Goal: Task Accomplishment & Management: Use online tool/utility

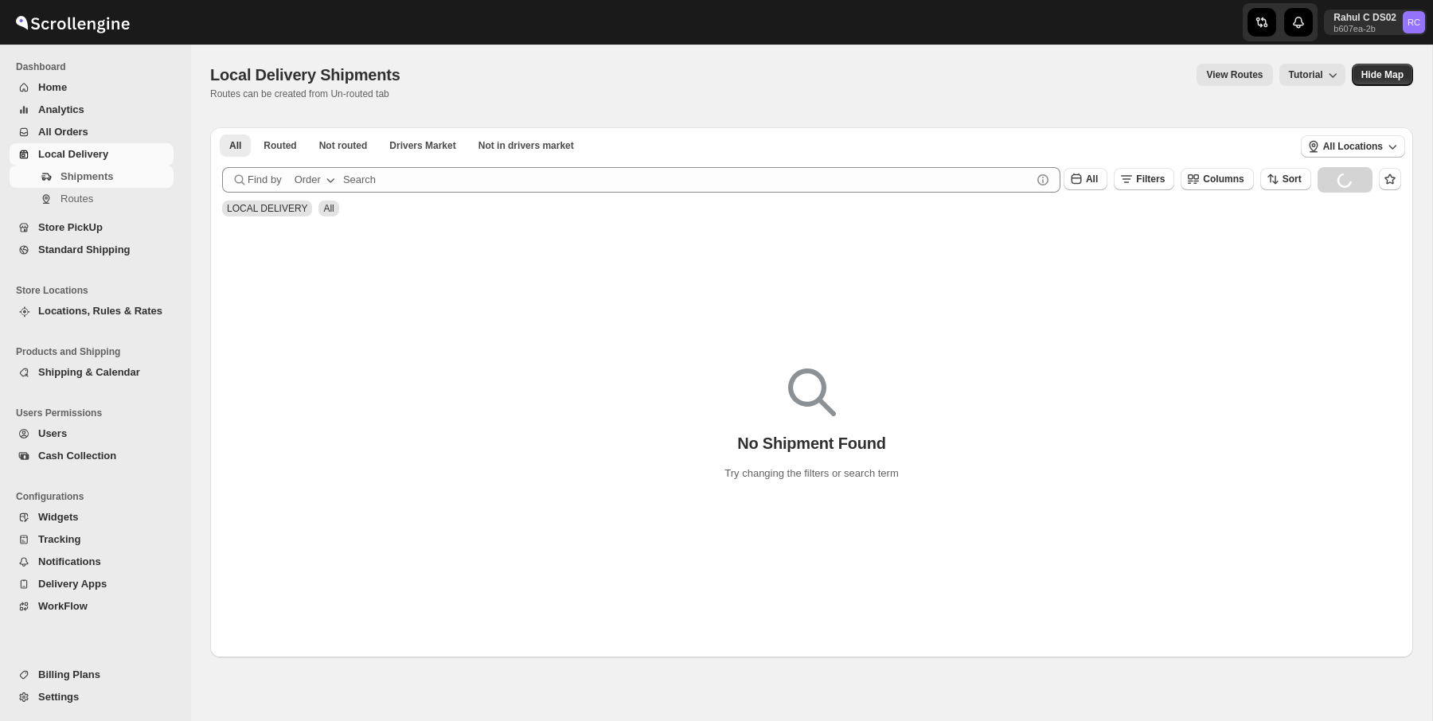
click at [143, 188] on button "Routes" at bounding box center [92, 199] width 164 height 22
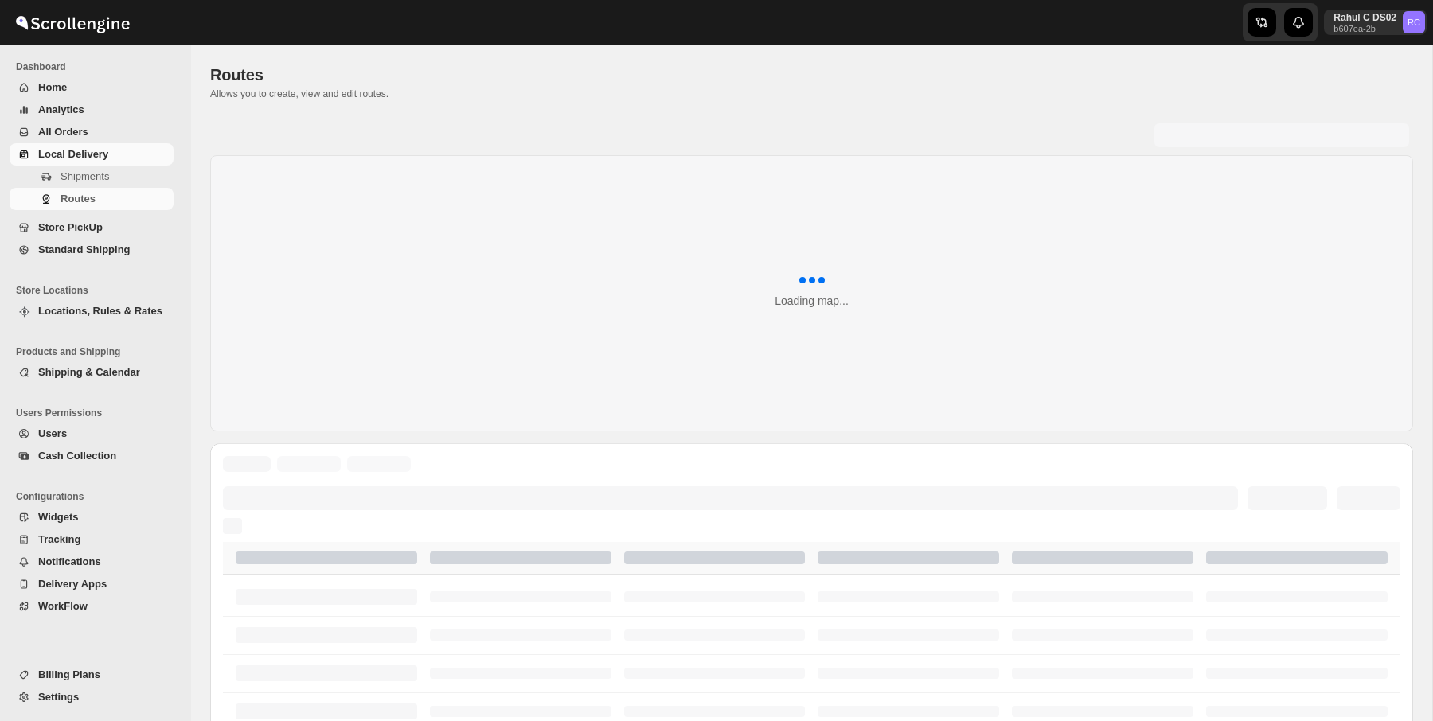
click at [117, 242] on span "Standard Shipping" at bounding box center [104, 250] width 132 height 16
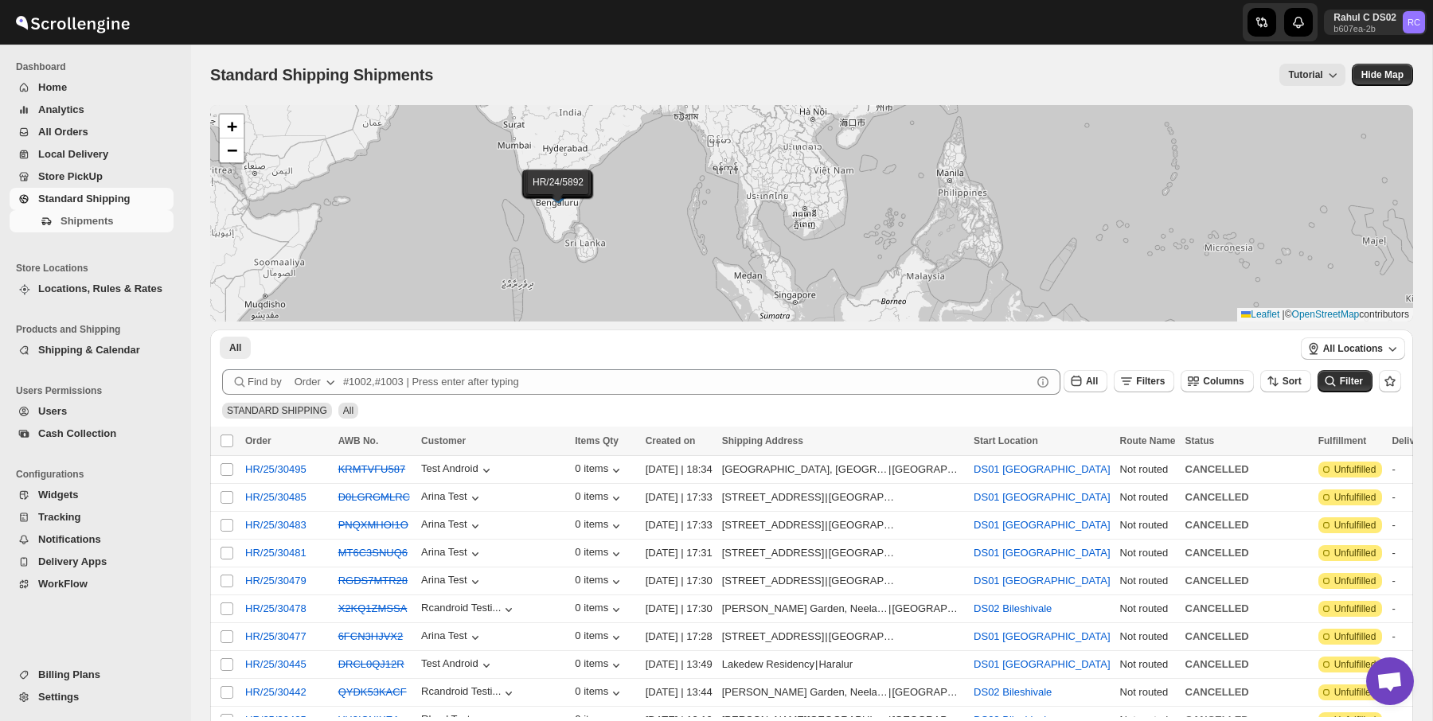
scroll to position [8, 0]
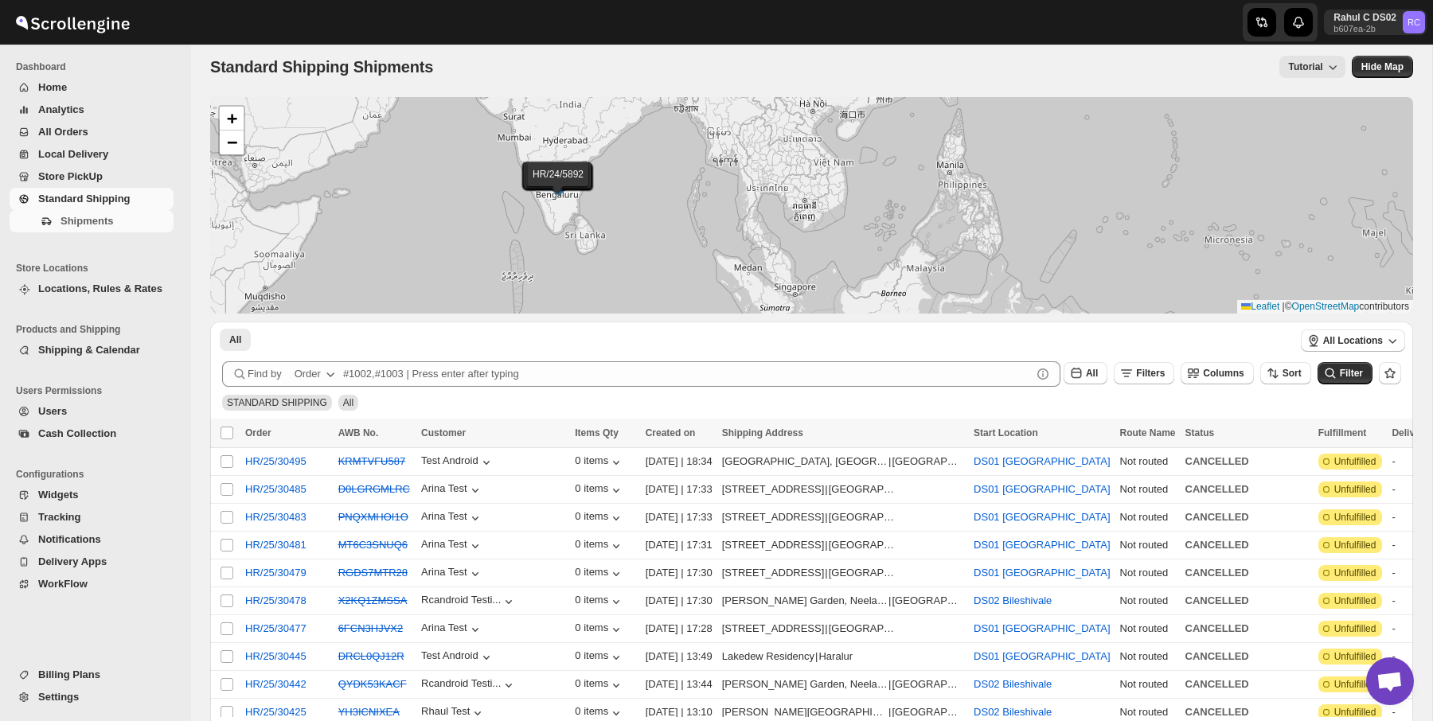
click at [663, 434] on span "Created on" at bounding box center [671, 433] width 50 height 11
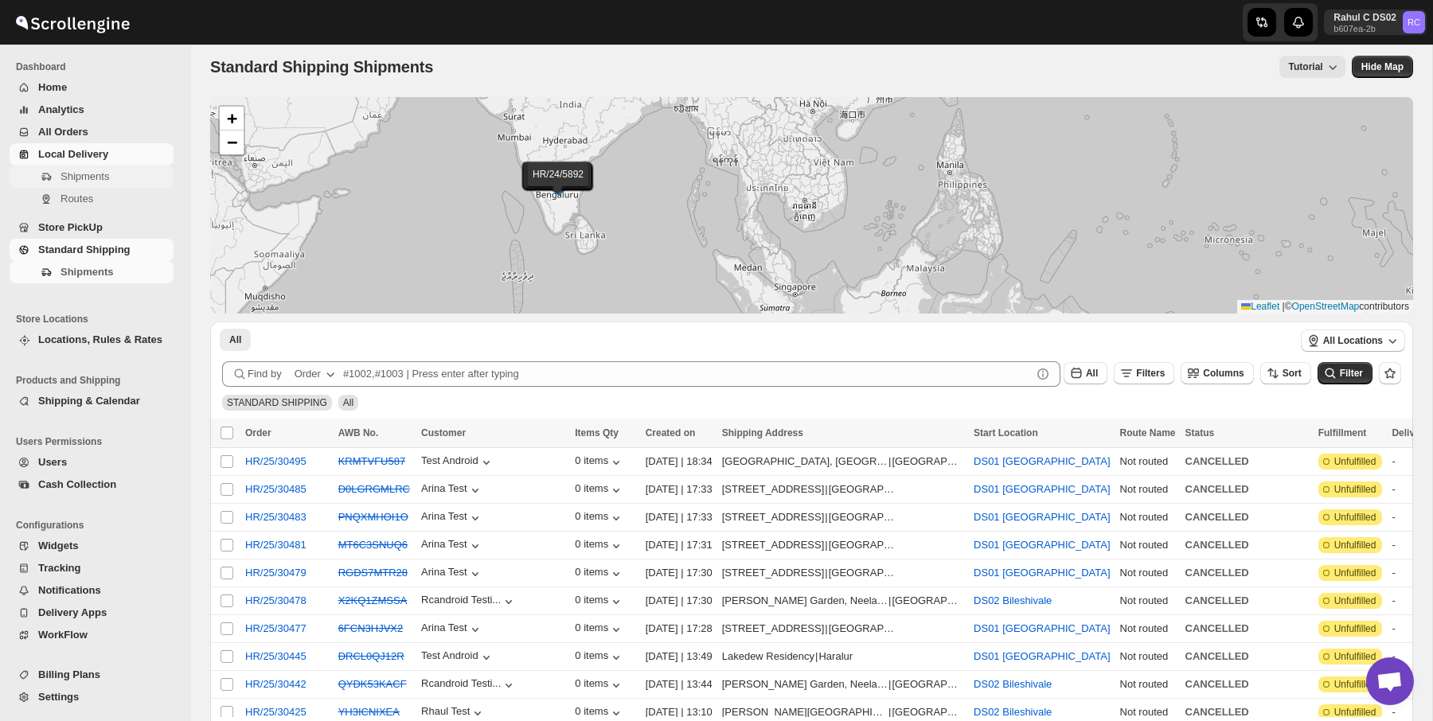
click at [96, 174] on span "Shipments" at bounding box center [85, 176] width 49 height 12
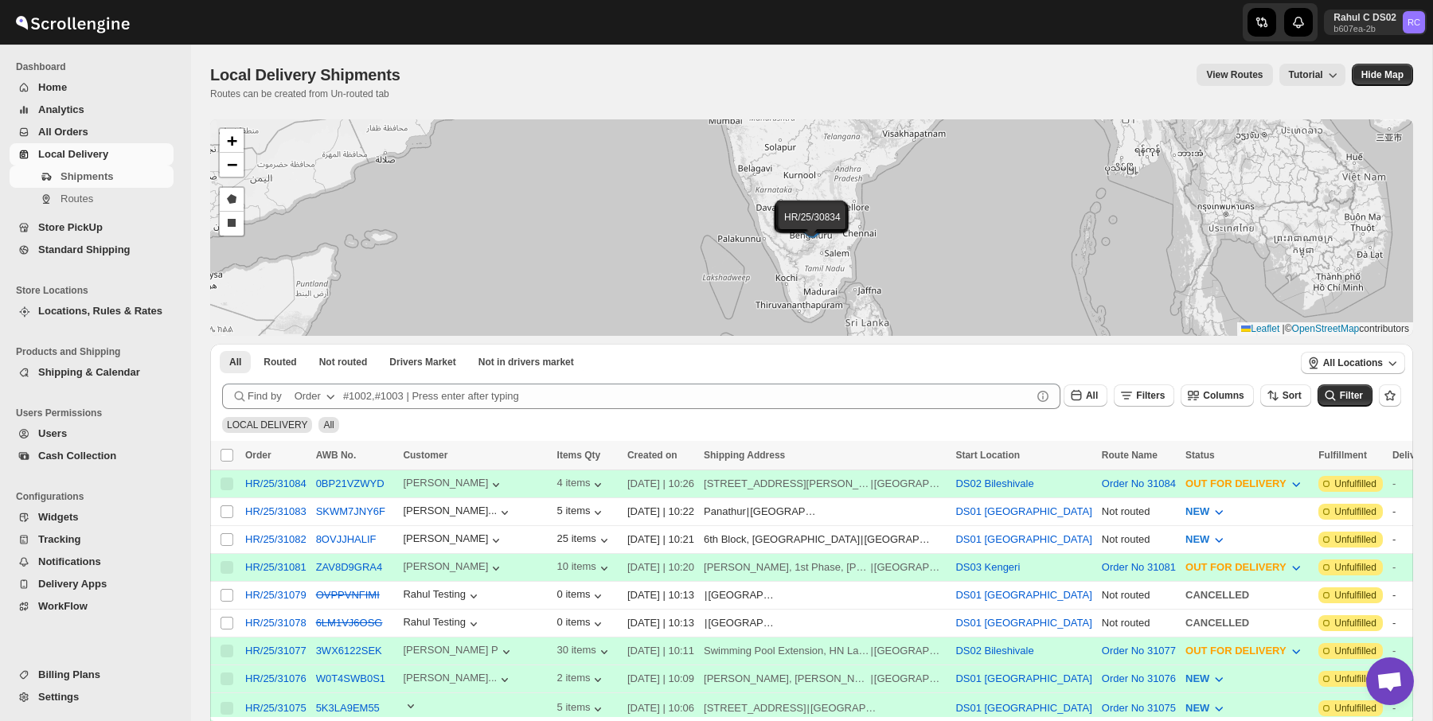
click at [98, 137] on span "All Orders" at bounding box center [104, 132] width 132 height 16
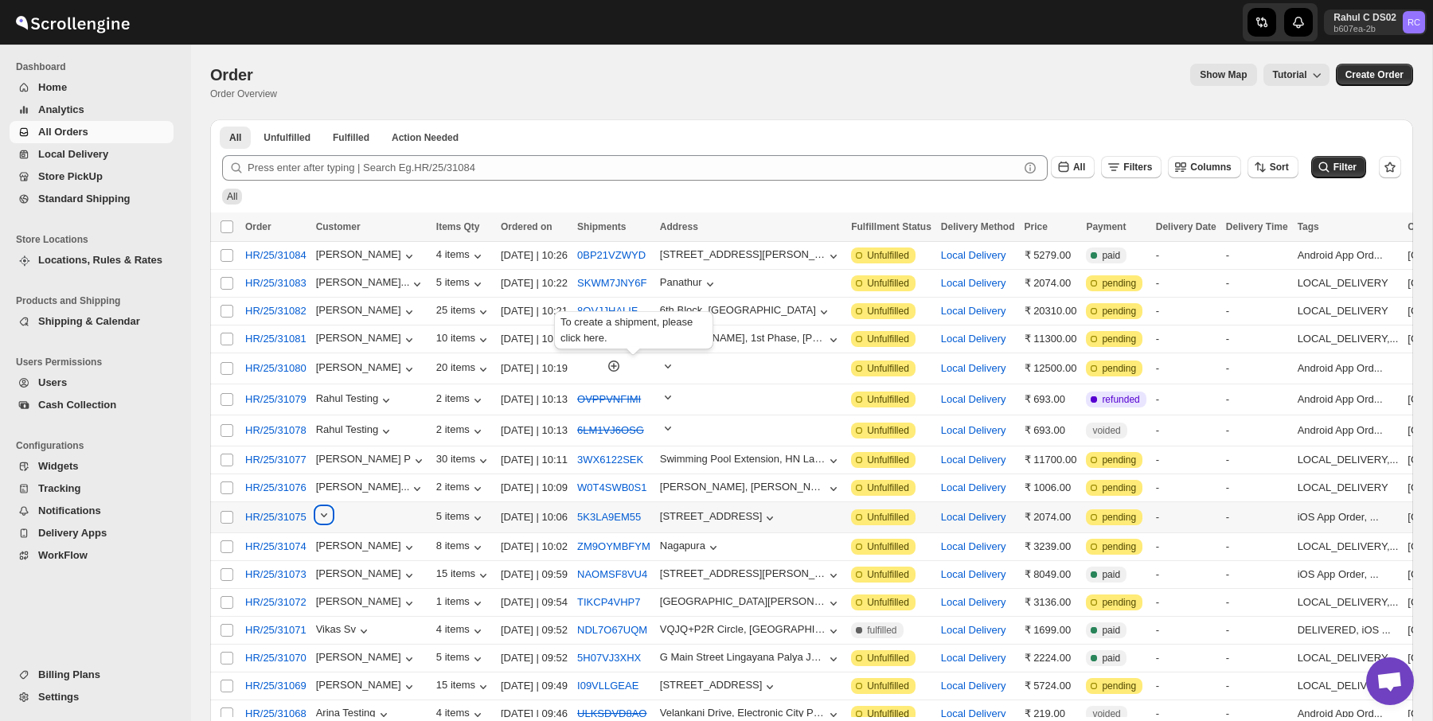
click at [331, 516] on icon "button" at bounding box center [324, 515] width 16 height 16
click at [622, 369] on icon "button" at bounding box center [614, 366] width 16 height 16
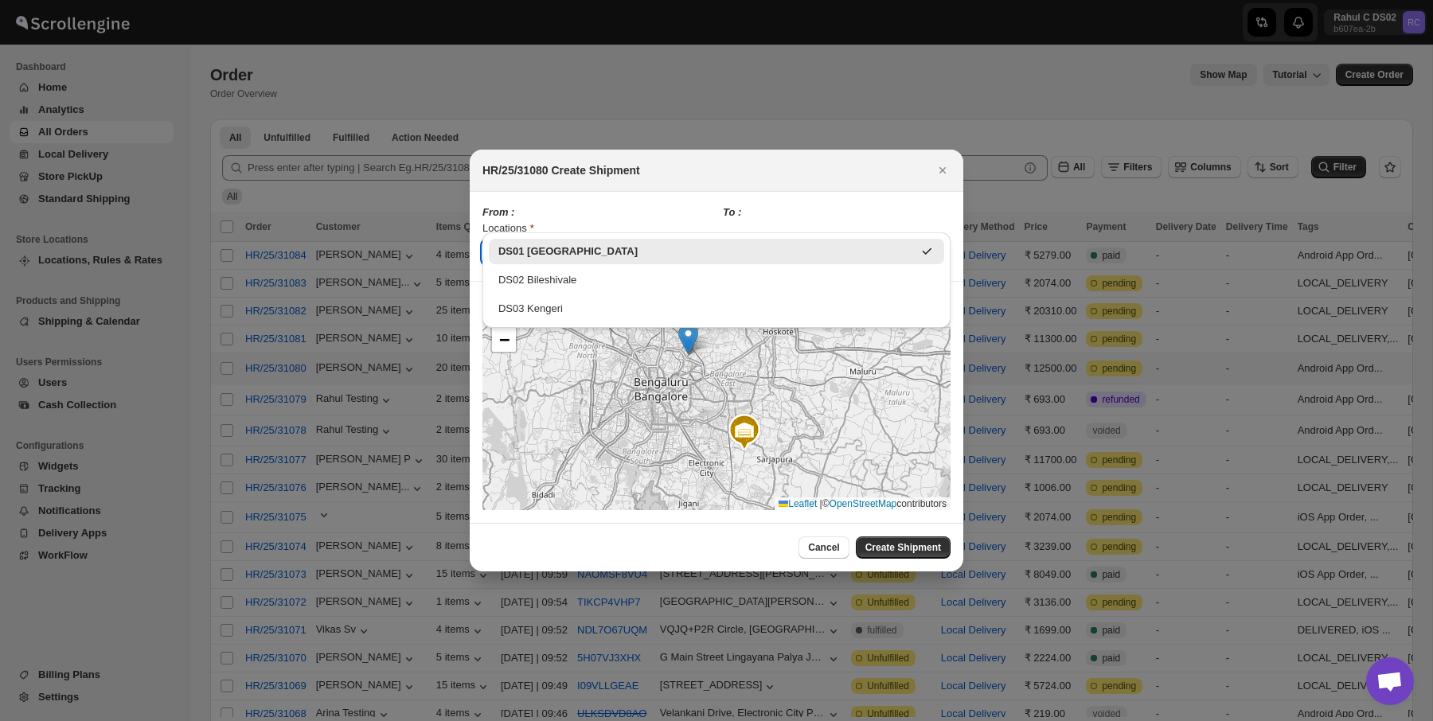
click at [644, 240] on input "DS01 [GEOGRAPHIC_DATA]" at bounding box center [609, 252] width 202 height 25
click at [615, 299] on div "DS03 Kengeri" at bounding box center [716, 308] width 455 height 25
type input "DS03 Kengeri"
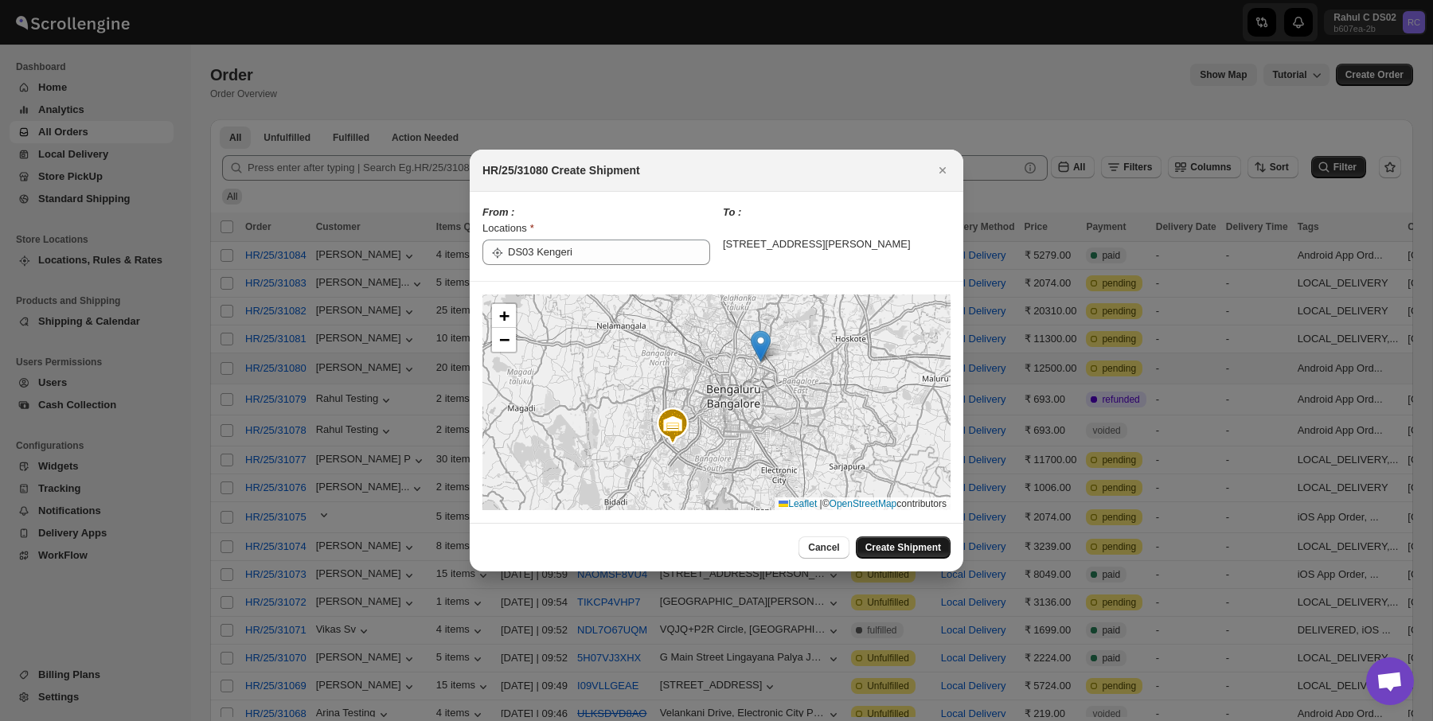
click at [901, 554] on span "Create Shipment" at bounding box center [904, 547] width 76 height 13
click at [108, 139] on div at bounding box center [716, 360] width 1433 height 721
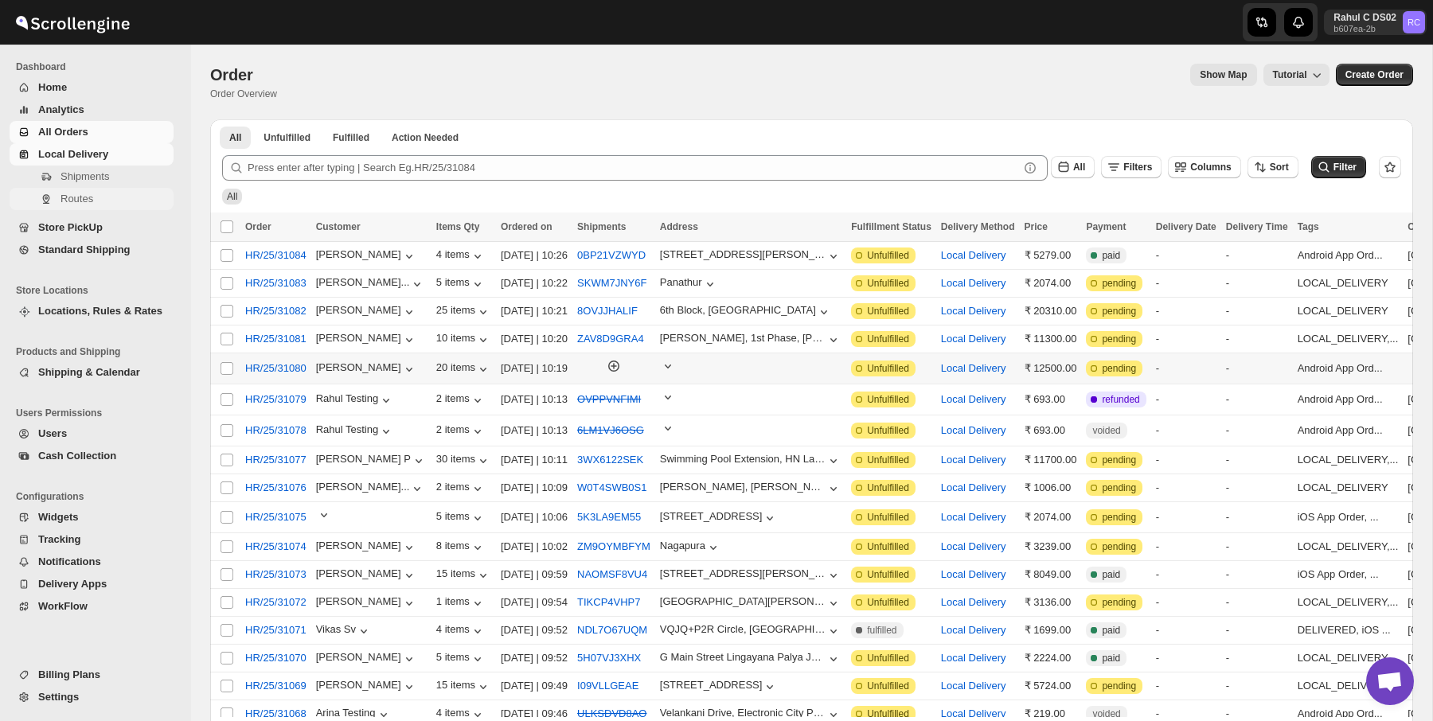
click at [76, 190] on button "Routes" at bounding box center [92, 199] width 164 height 22
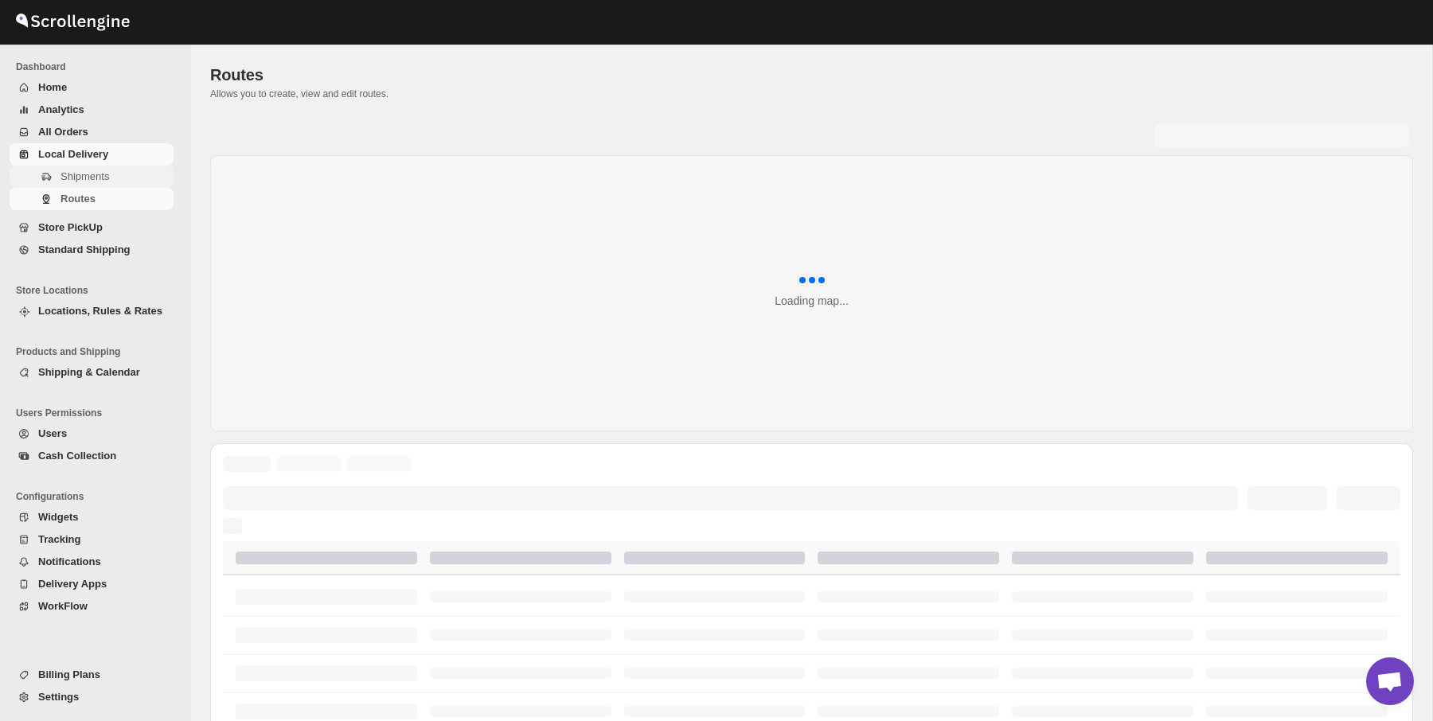
click at [86, 178] on span "Shipments" at bounding box center [85, 176] width 49 height 12
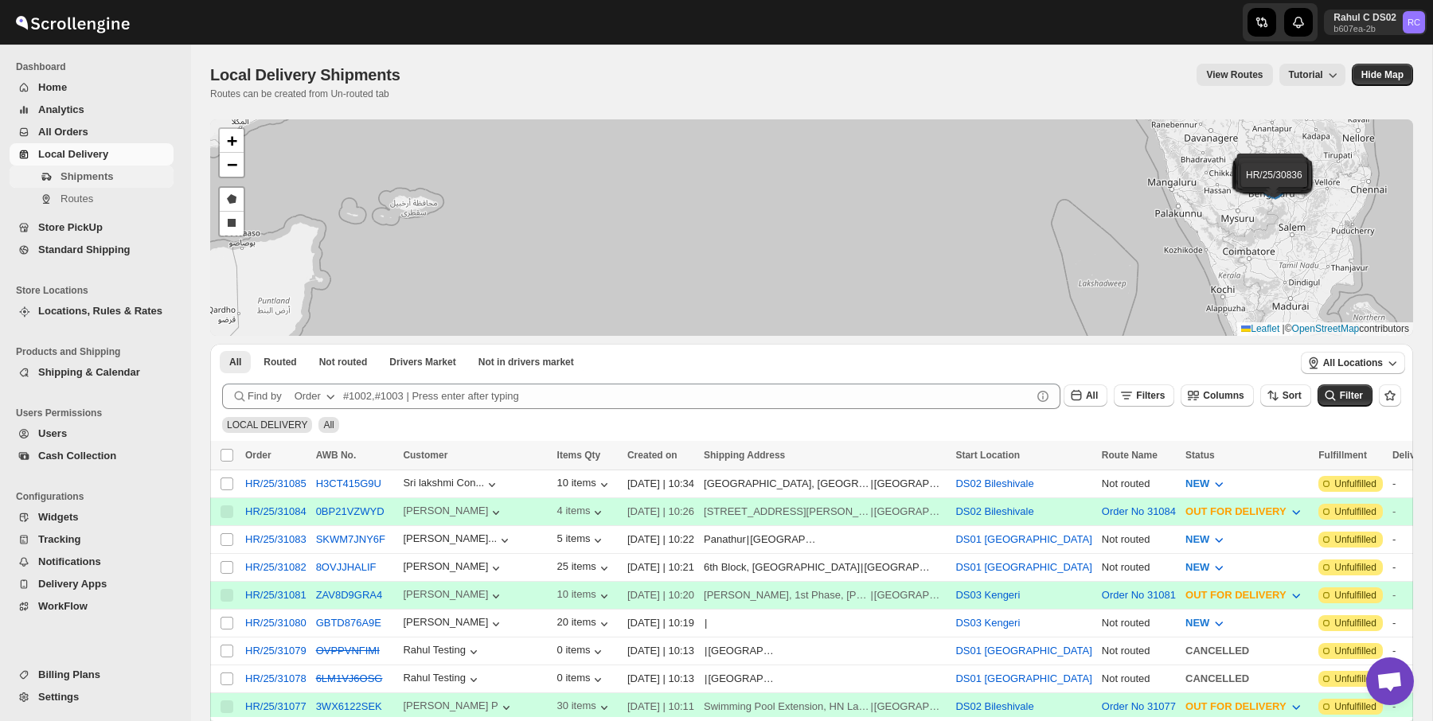
click at [92, 178] on span "Shipments" at bounding box center [87, 176] width 53 height 12
click at [366, 625] on button "GBTD876A9E" at bounding box center [348, 623] width 65 height 12
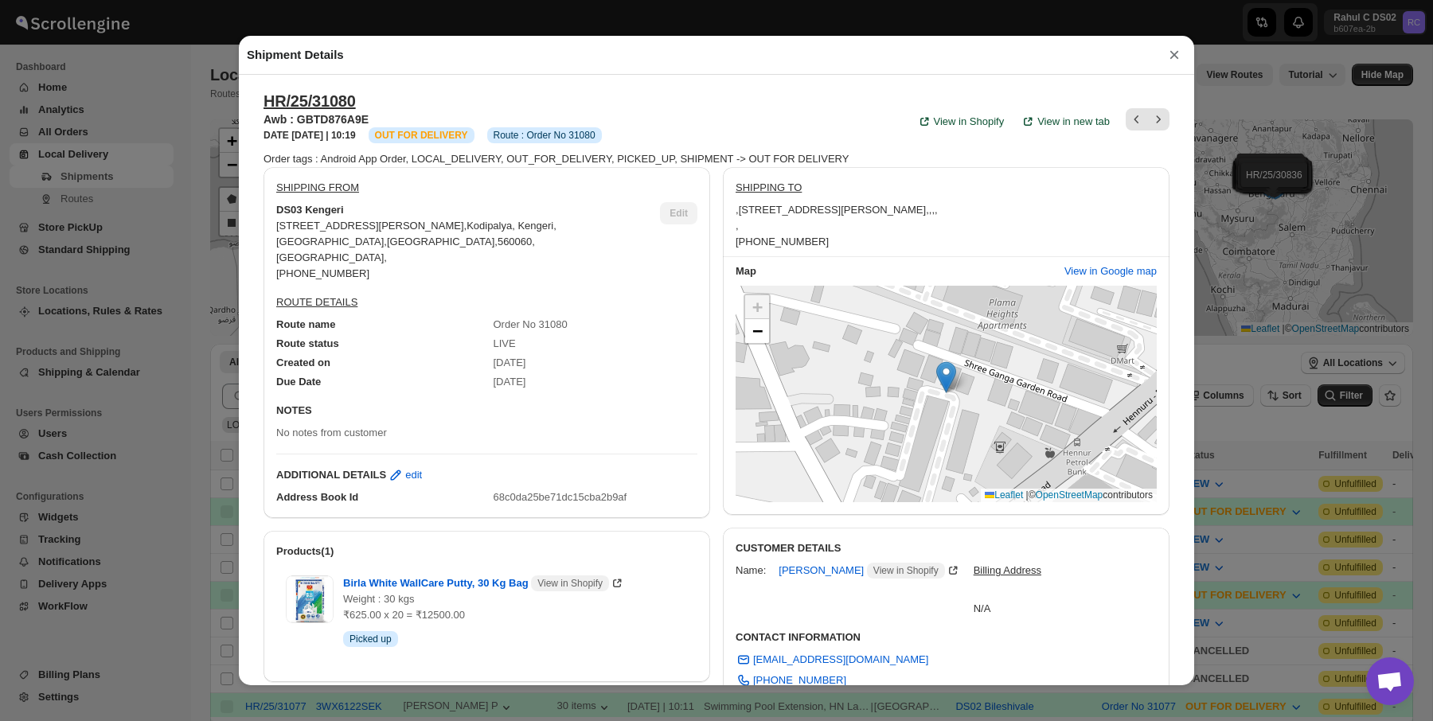
click at [203, 154] on div "Shipment Details × HR/25/31080 Awb : GBTD876A9E DATE [DATE] | 10:19 Info OUT FO…" at bounding box center [716, 360] width 1433 height 721
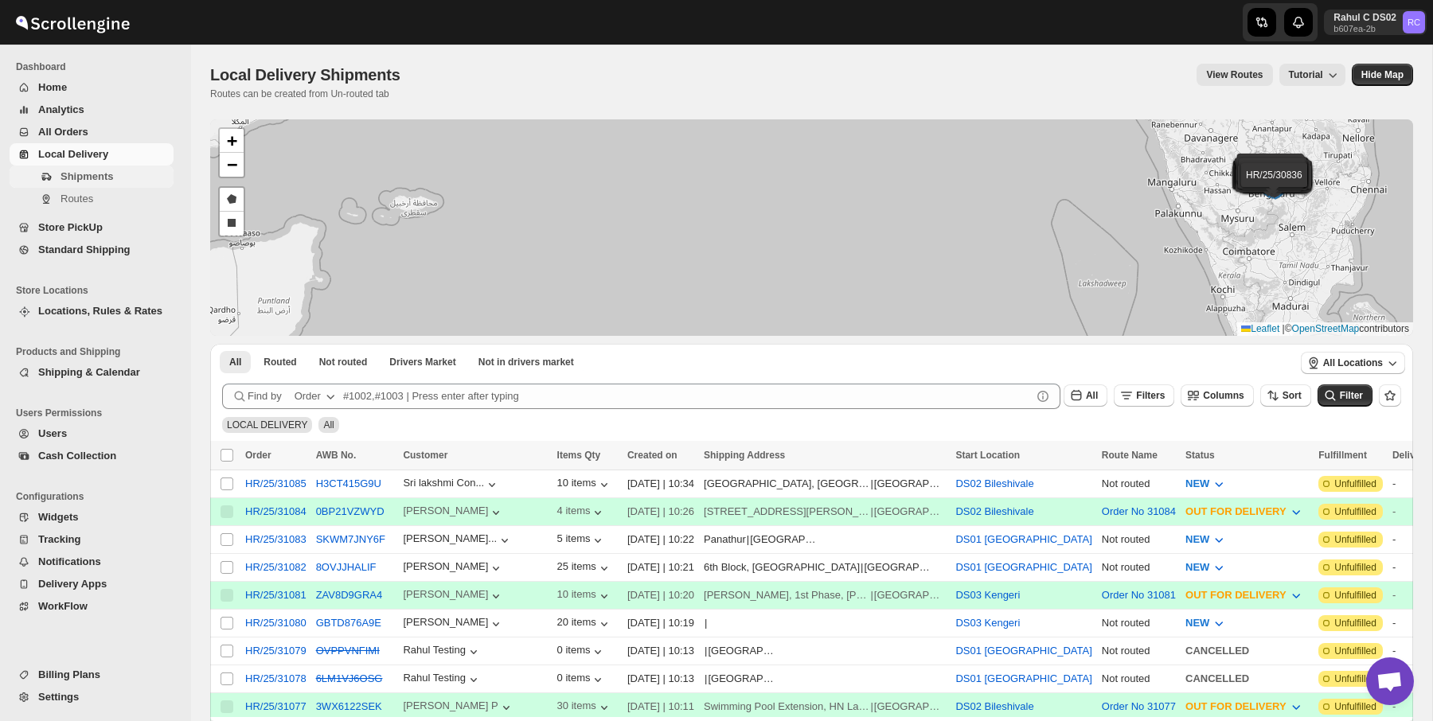
click at [114, 186] on button "Shipments" at bounding box center [92, 177] width 164 height 22
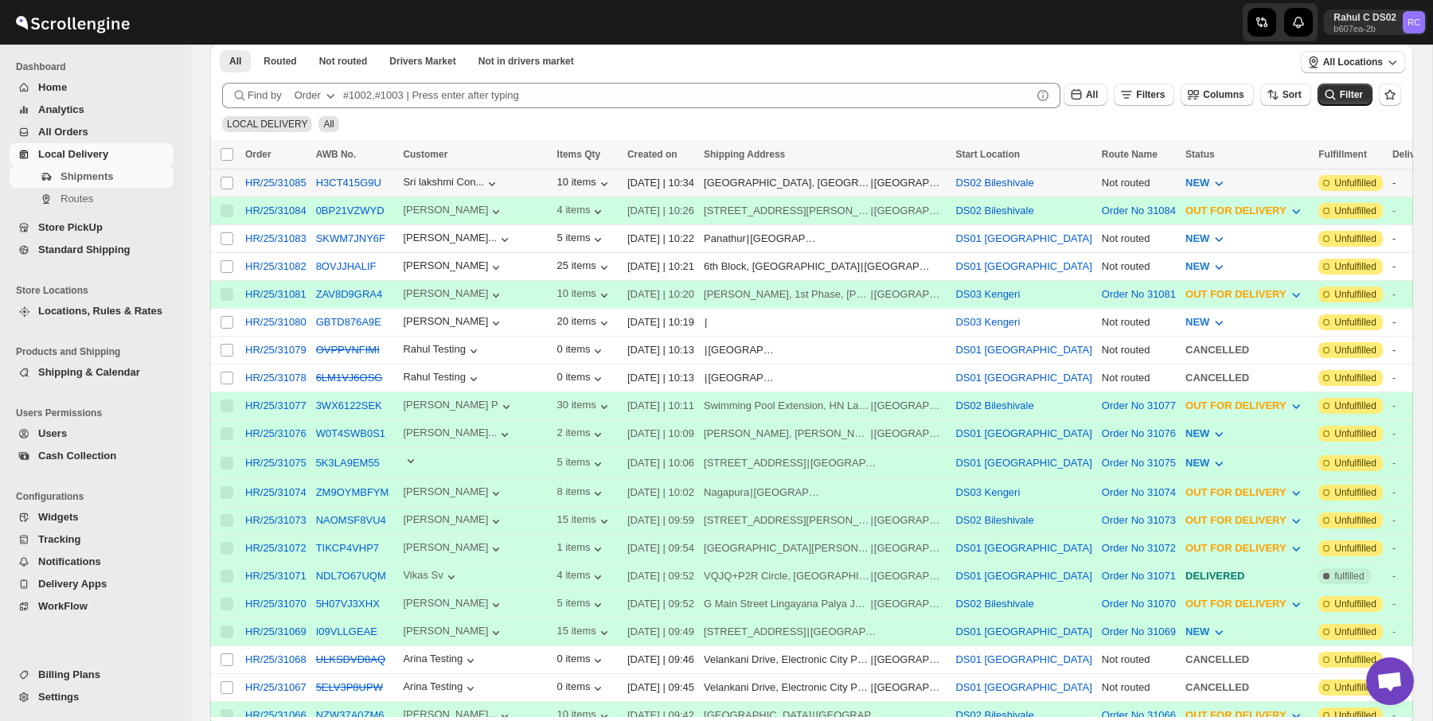
scroll to position [297, 0]
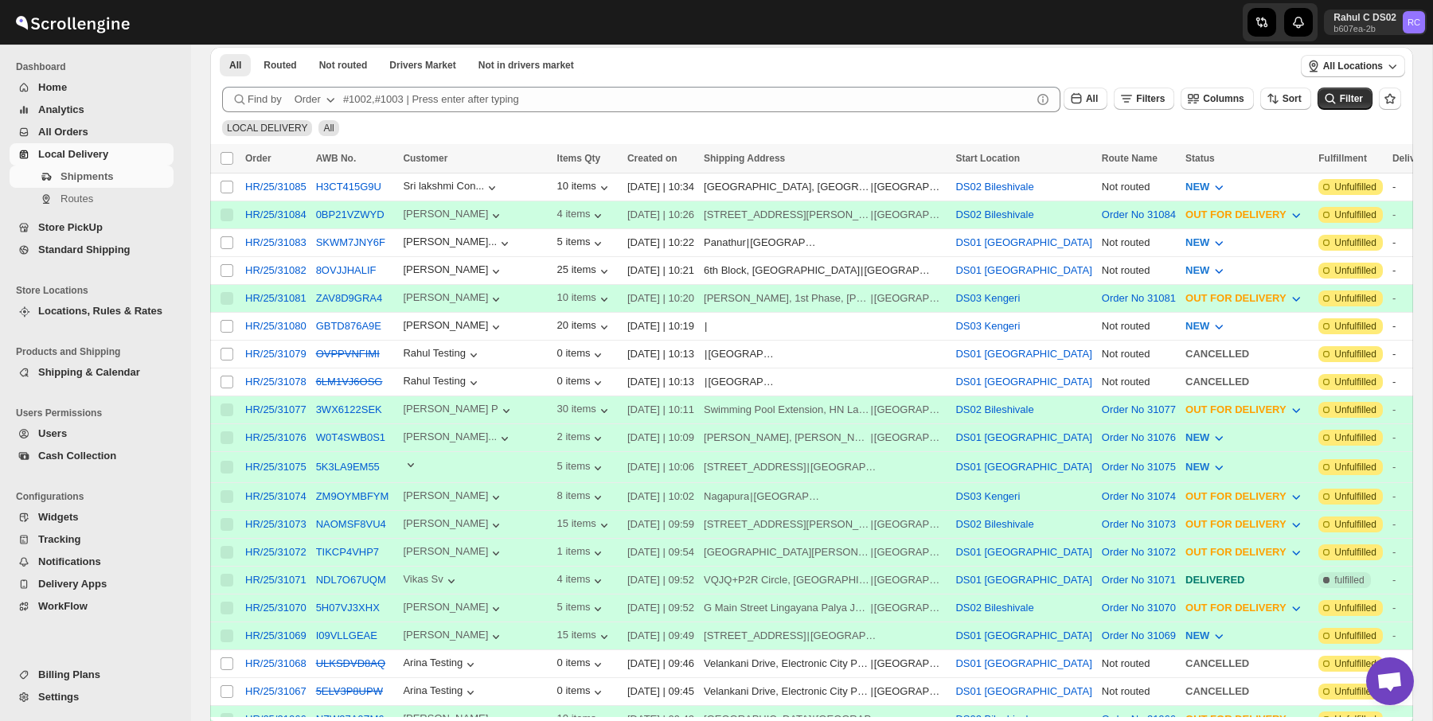
click at [115, 254] on span "Standard Shipping" at bounding box center [84, 250] width 92 height 12
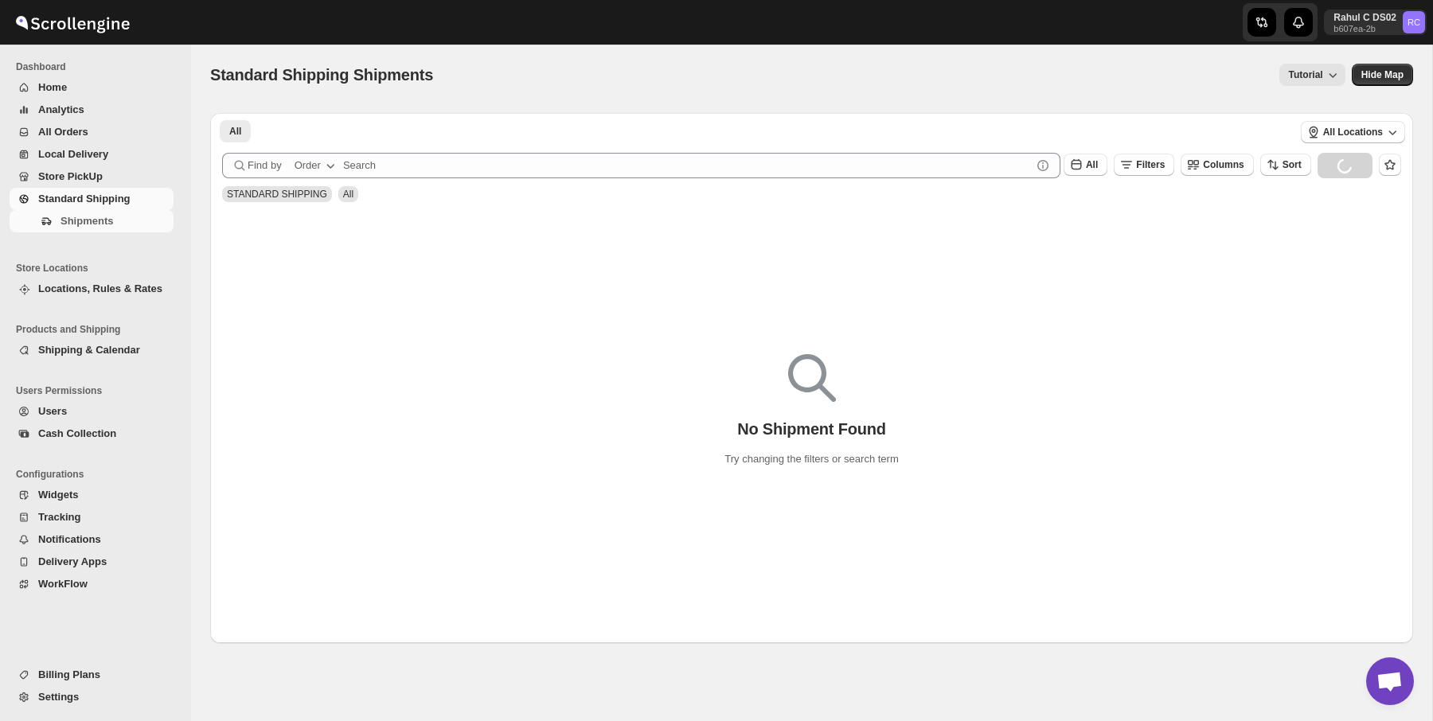
click at [64, 135] on span "All Orders" at bounding box center [63, 132] width 50 height 12
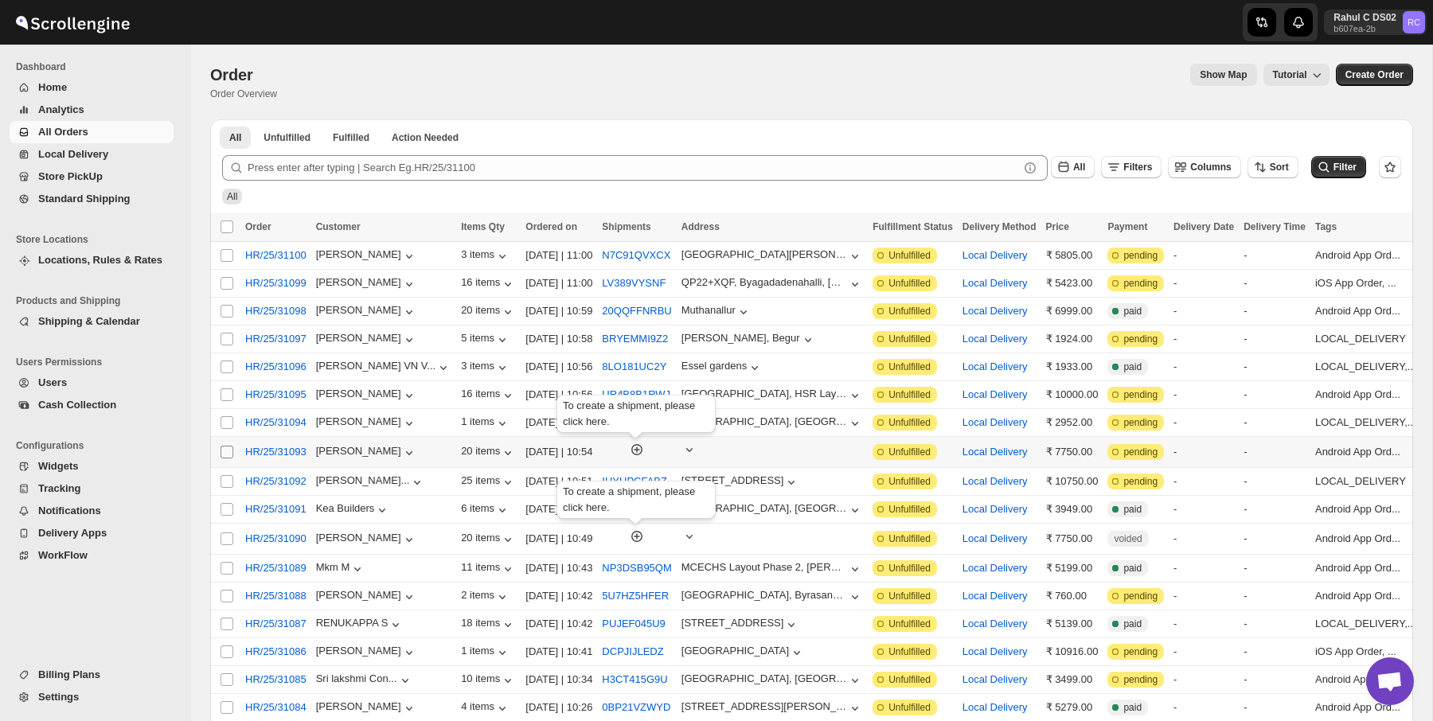
click at [229, 452] on input "Select order" at bounding box center [227, 452] width 13 height 13
checkbox input "true"
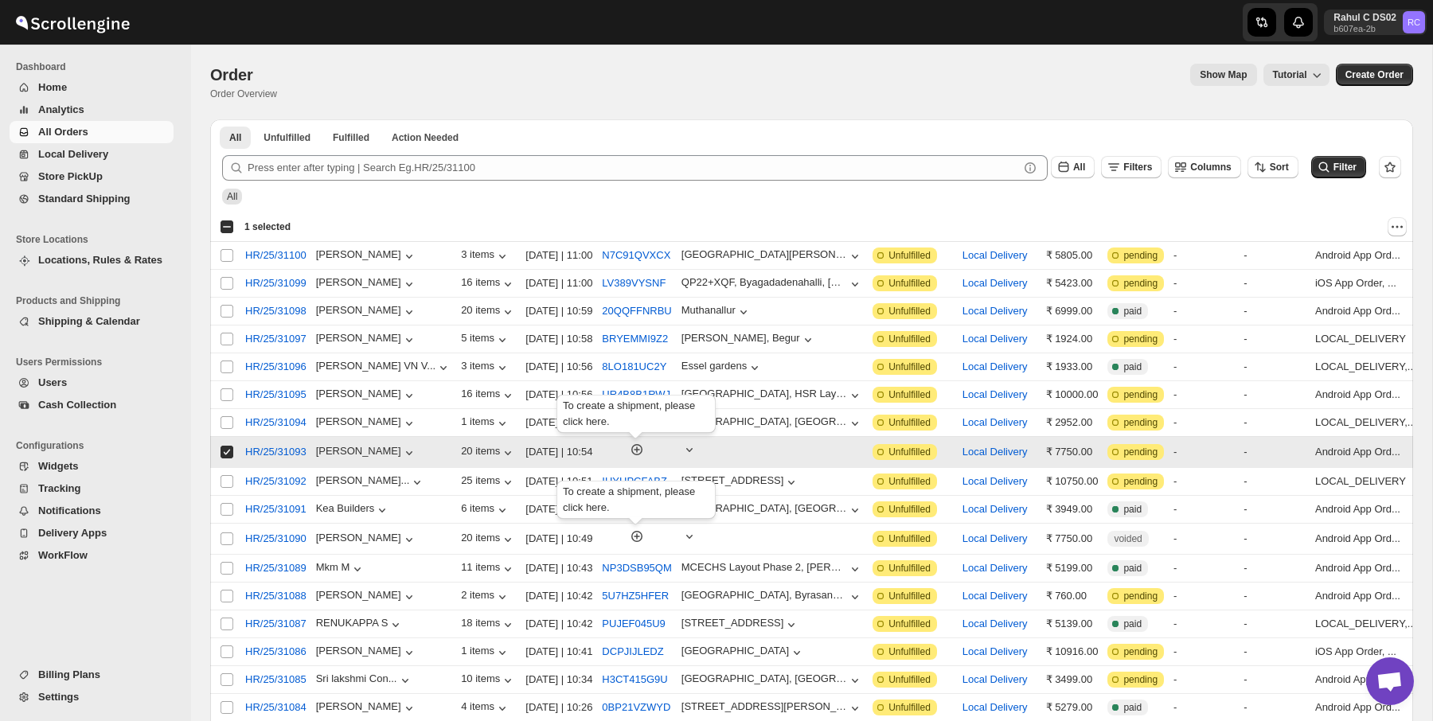
click at [639, 456] on icon "button" at bounding box center [637, 450] width 16 height 16
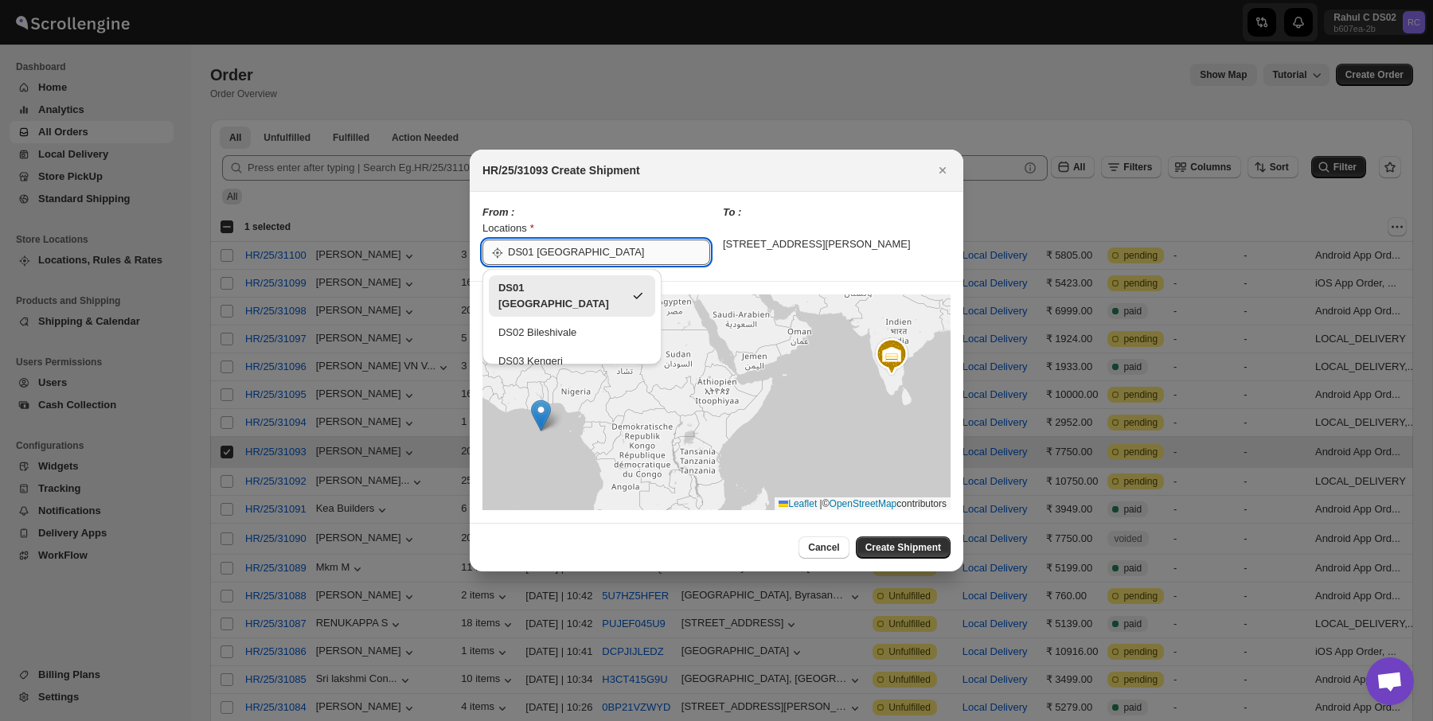
click at [597, 261] on input "DS01 [GEOGRAPHIC_DATA]" at bounding box center [609, 252] width 202 height 25
click at [577, 354] on div "DS03 Kengeri" at bounding box center [571, 362] width 147 height 16
type input "DS03 Kengeri"
click at [723, 257] on div "To : [STREET_ADDRESS][PERSON_NAME]" at bounding box center [837, 237] width 228 height 64
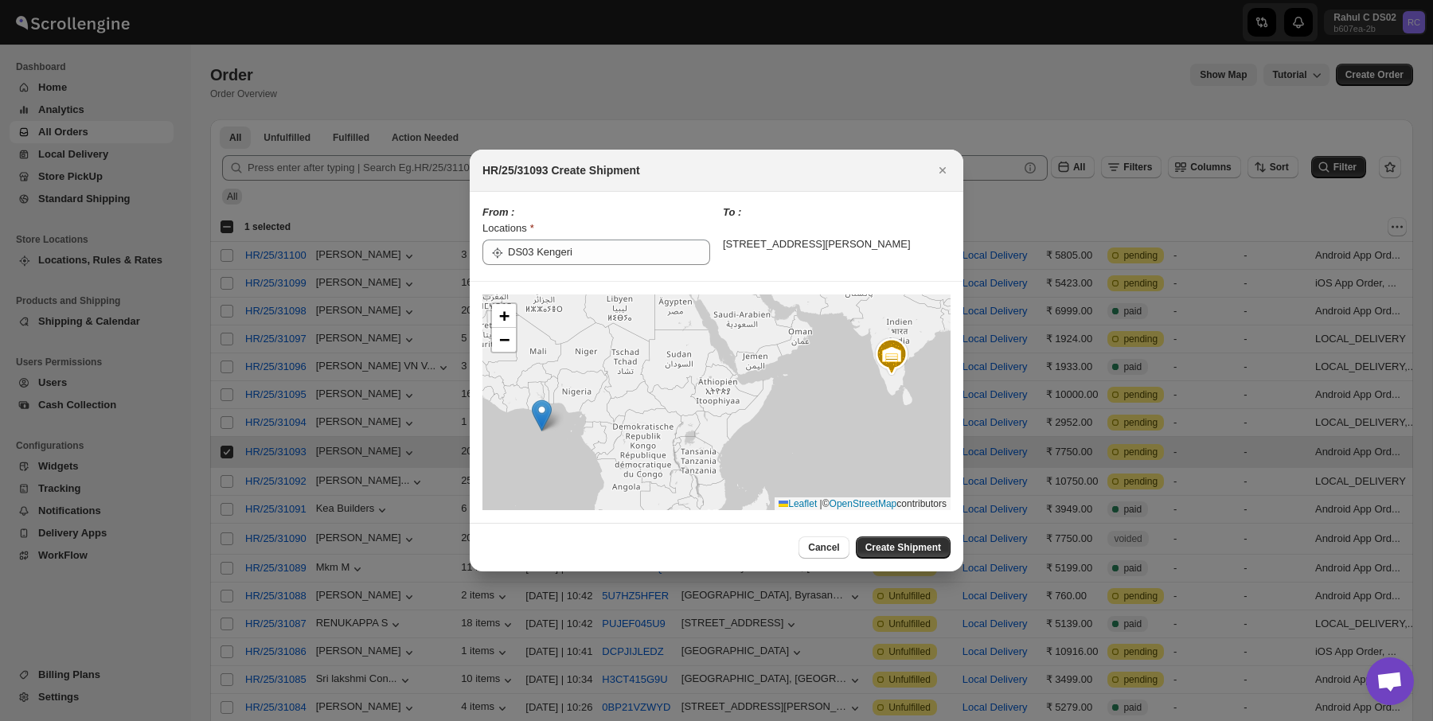
click at [723, 257] on div "To : [STREET_ADDRESS][PERSON_NAME]" at bounding box center [837, 237] width 228 height 64
click at [936, 171] on icon "Close" at bounding box center [943, 170] width 16 height 16
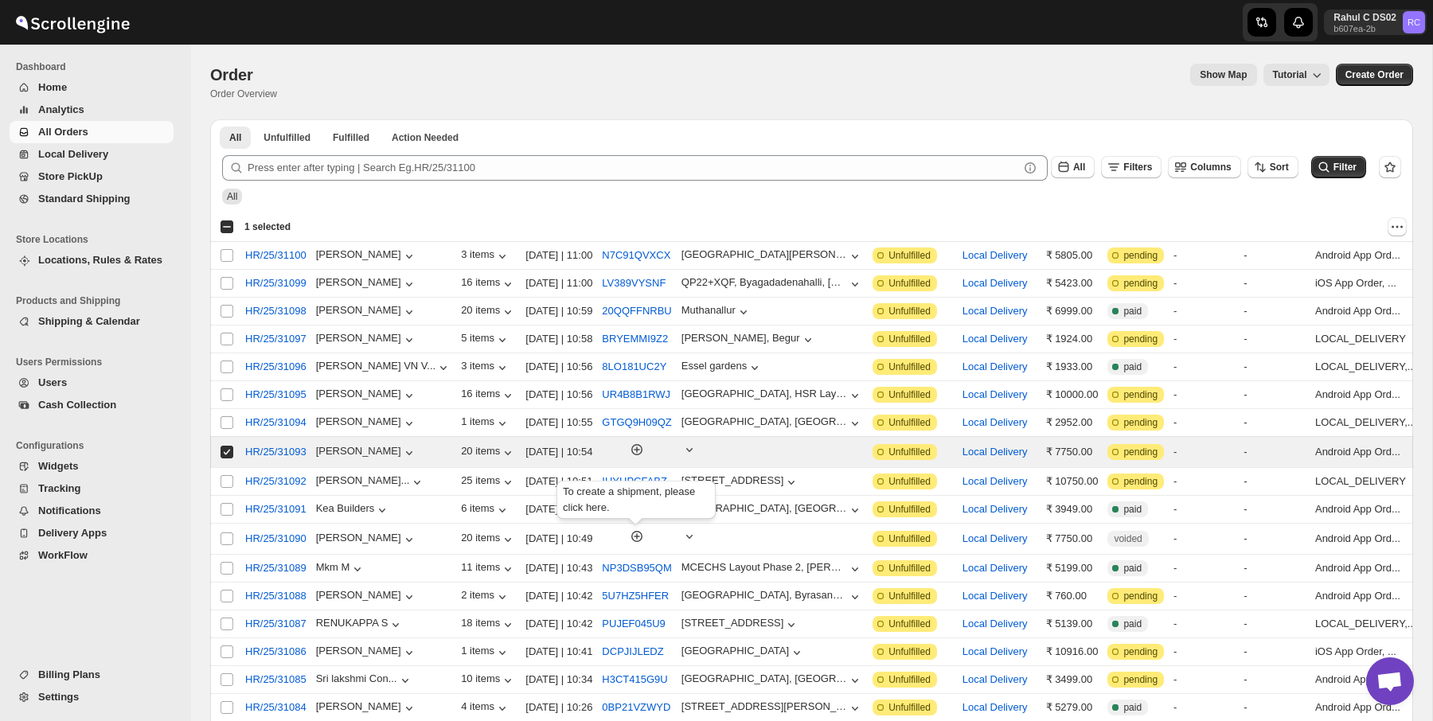
click at [550, 83] on div "Show Map Tutorial" at bounding box center [810, 75] width 1040 height 22
click at [654, 457] on div at bounding box center [636, 452] width 69 height 21
click at [644, 451] on icon "button" at bounding box center [637, 450] width 16 height 16
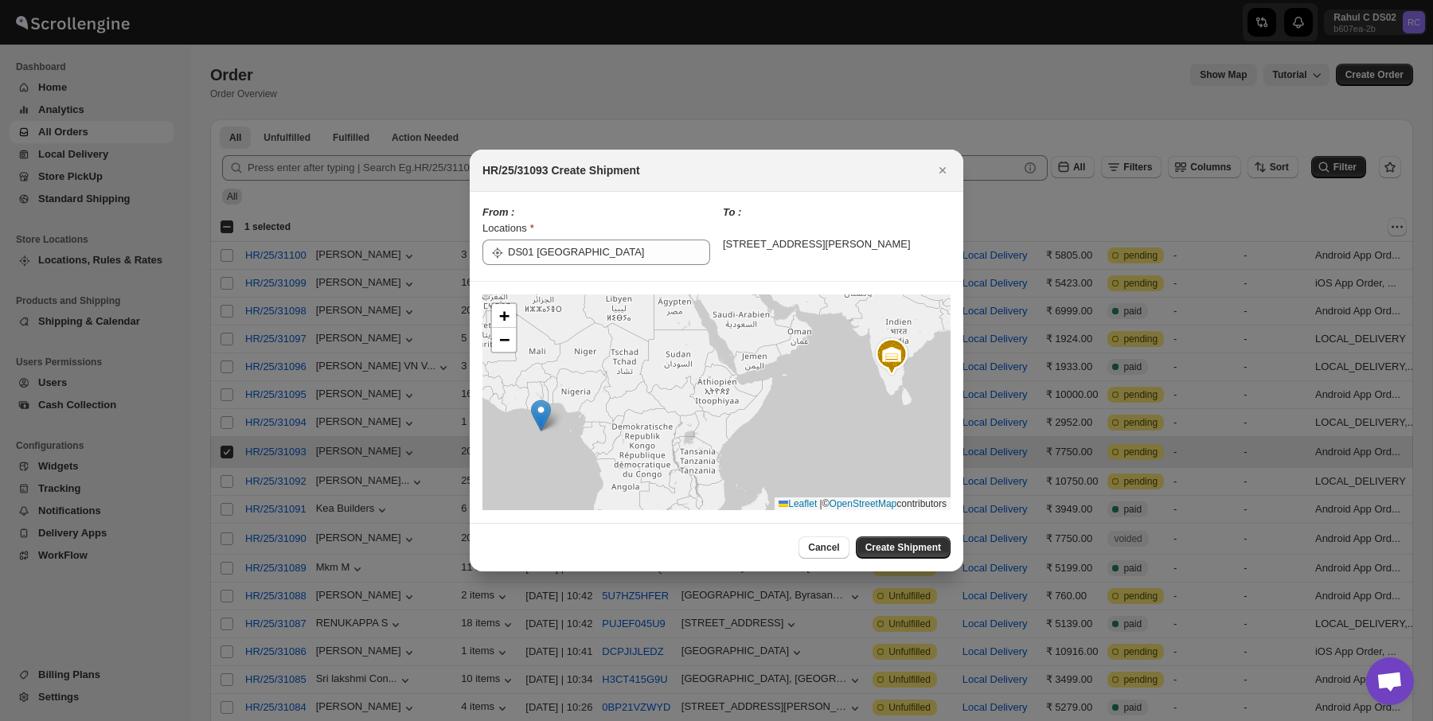
click at [732, 256] on div "To : [STREET_ADDRESS][PERSON_NAME]" at bounding box center [837, 237] width 228 height 64
drag, startPoint x: 893, startPoint y: 545, endPoint x: 616, endPoint y: 202, distance: 441.1
click at [616, 203] on div "HR/25/31093 Create Shipment From : Locations DS01 [GEOGRAPHIC_DATA] To : [STREE…" at bounding box center [717, 361] width 494 height 423
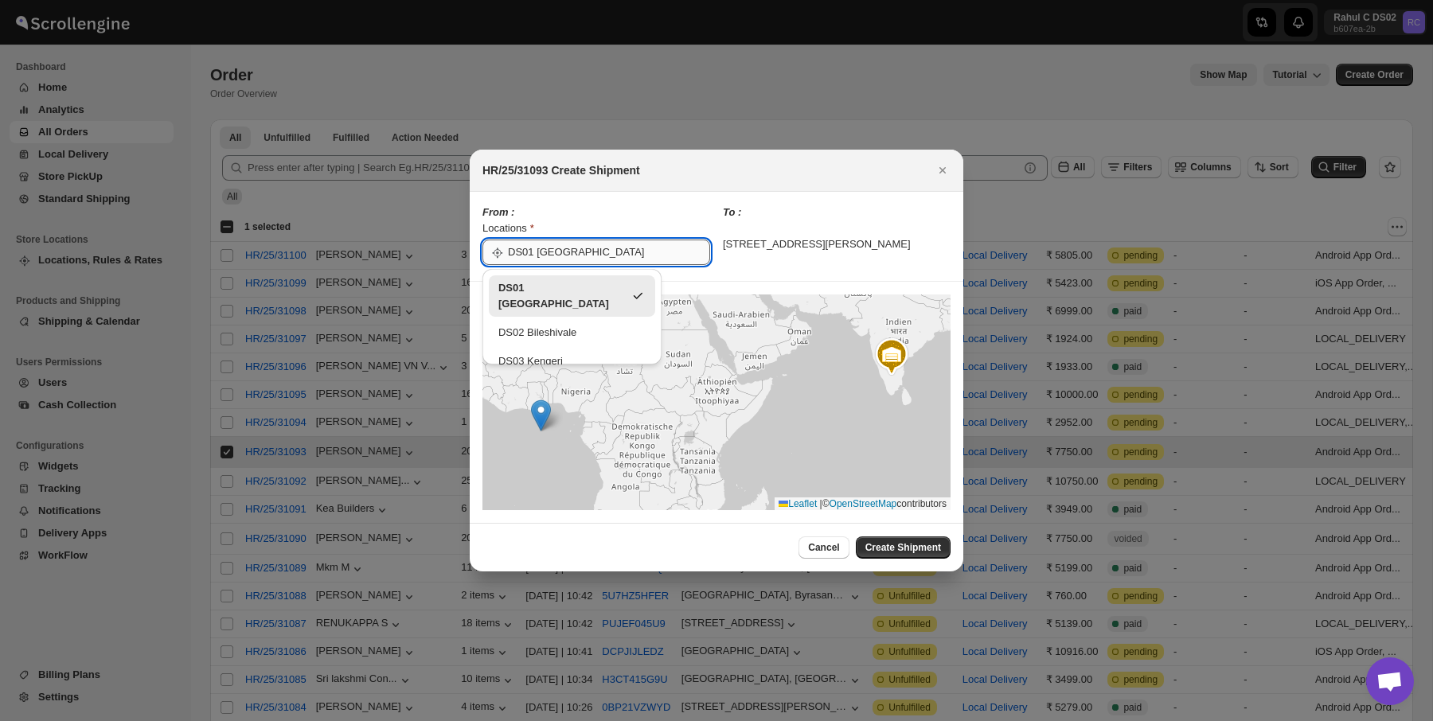
click at [573, 248] on input "DS01 [GEOGRAPHIC_DATA]" at bounding box center [609, 252] width 202 height 25
click at [551, 253] on input "DS01 [GEOGRAPHIC_DATA]" at bounding box center [609, 252] width 202 height 25
click at [548, 354] on div "DS03 Kengeri" at bounding box center [571, 362] width 147 height 16
type input "DS03 Kengeri"
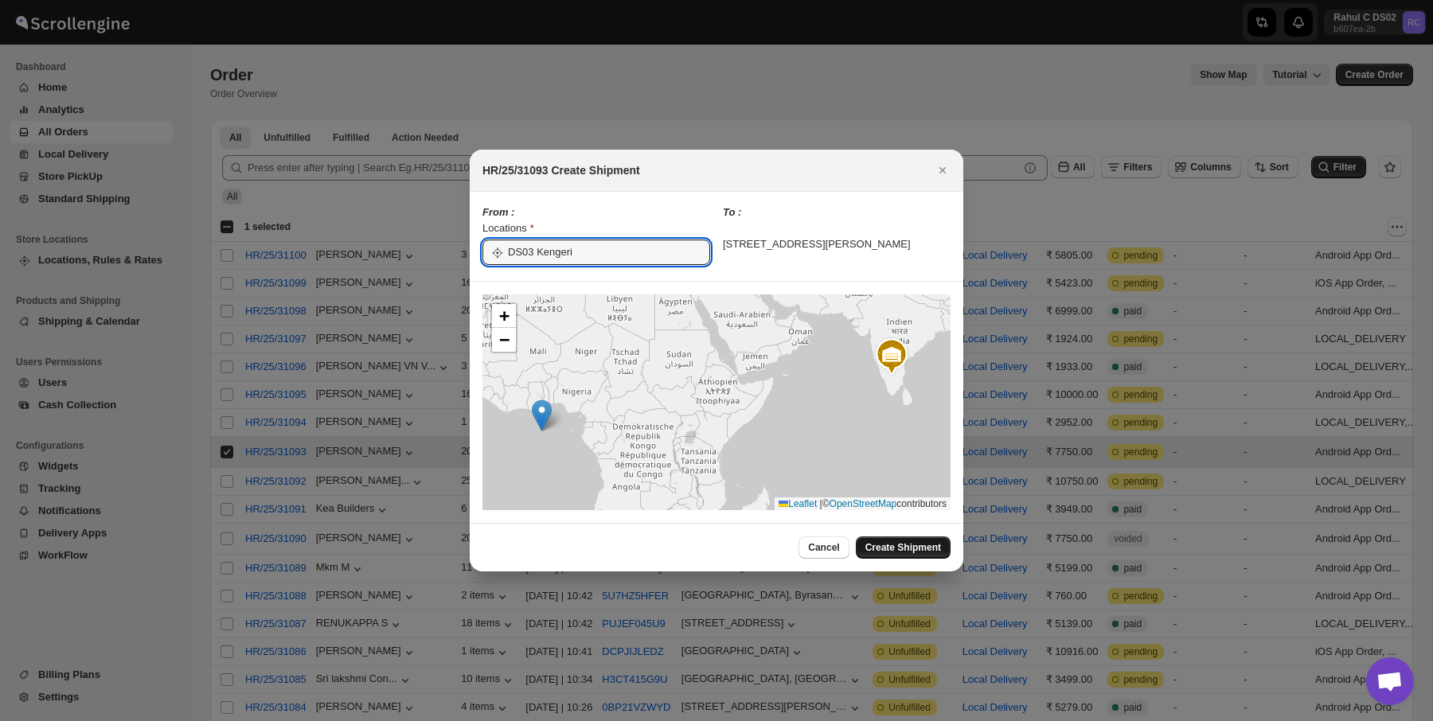
click at [889, 546] on span "Create Shipment" at bounding box center [904, 547] width 76 height 13
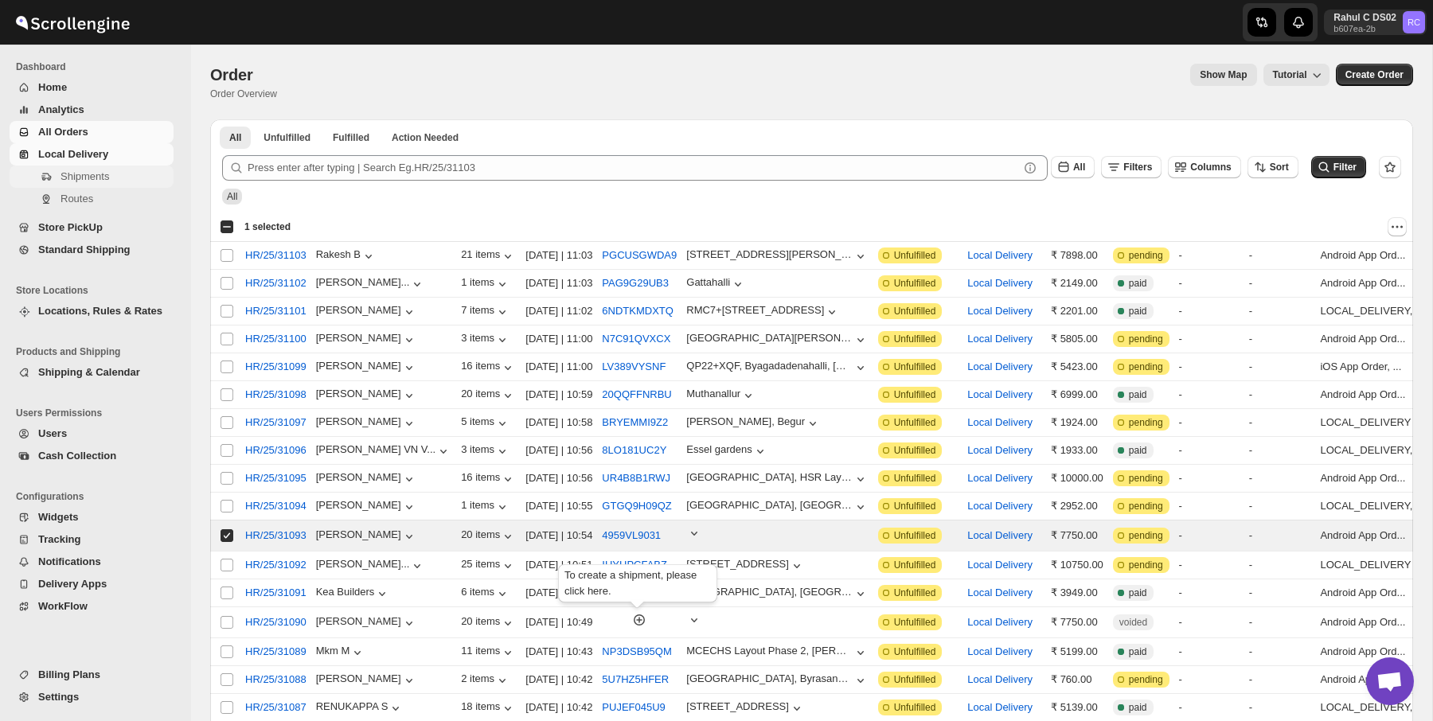
click at [80, 179] on span "Shipments" at bounding box center [85, 176] width 49 height 12
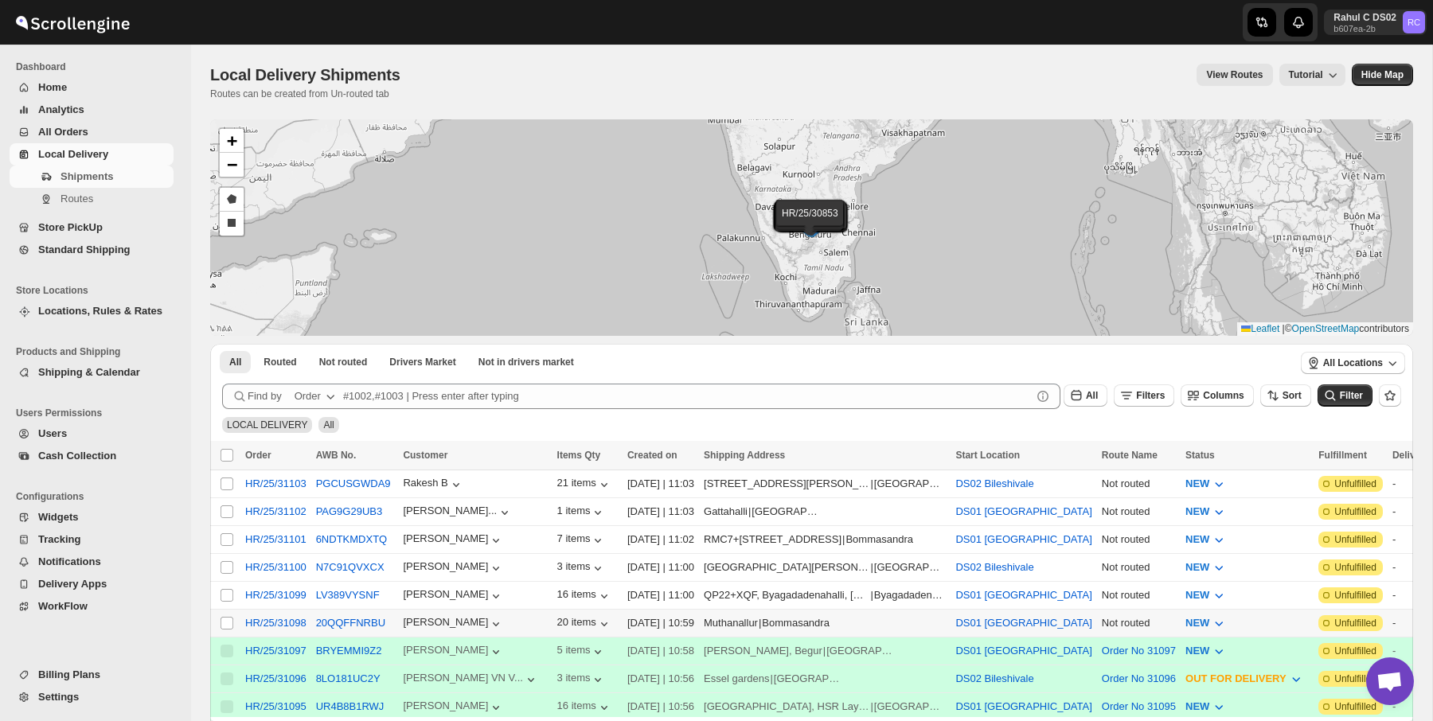
scroll to position [217, 0]
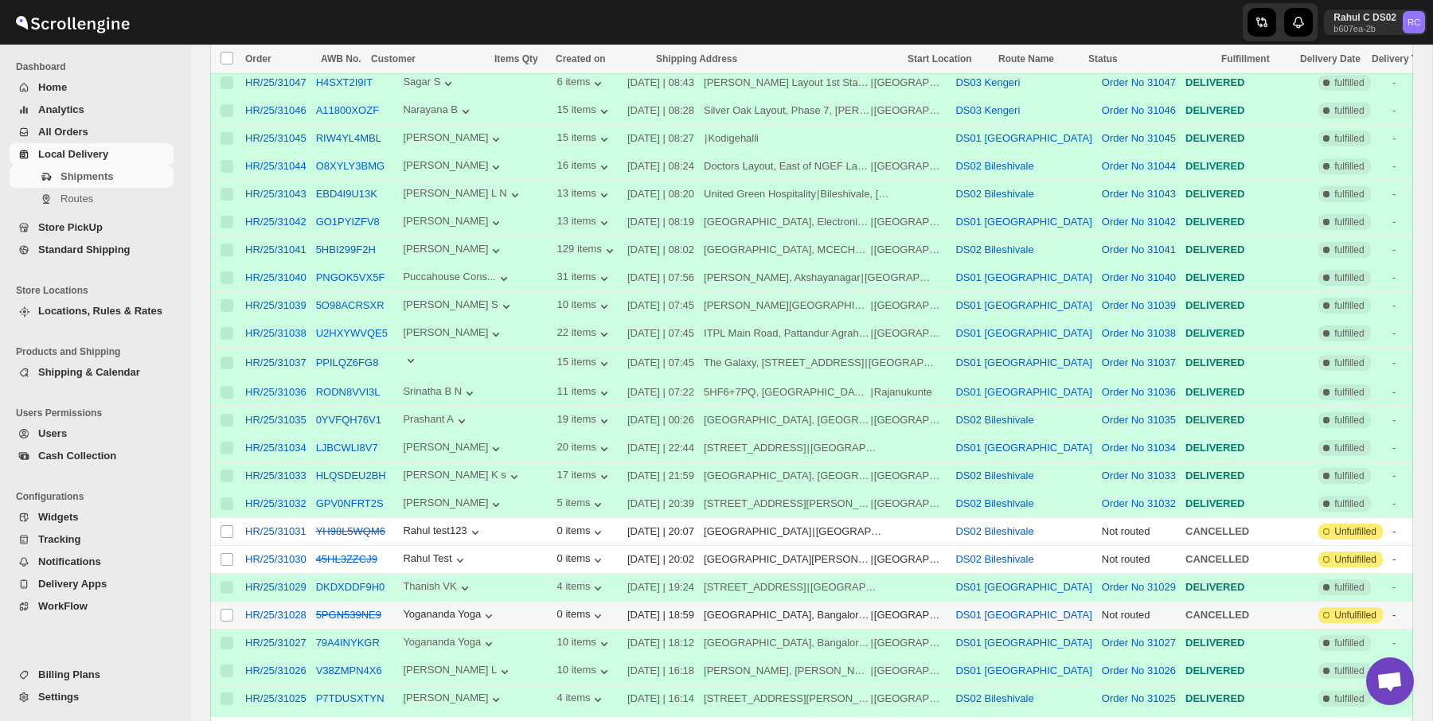
scroll to position [2248, 0]
click at [419, 358] on icon "button" at bounding box center [411, 360] width 16 height 16
click at [408, 371] on div at bounding box center [475, 362] width 144 height 21
click at [412, 368] on icon "button" at bounding box center [411, 360] width 16 height 16
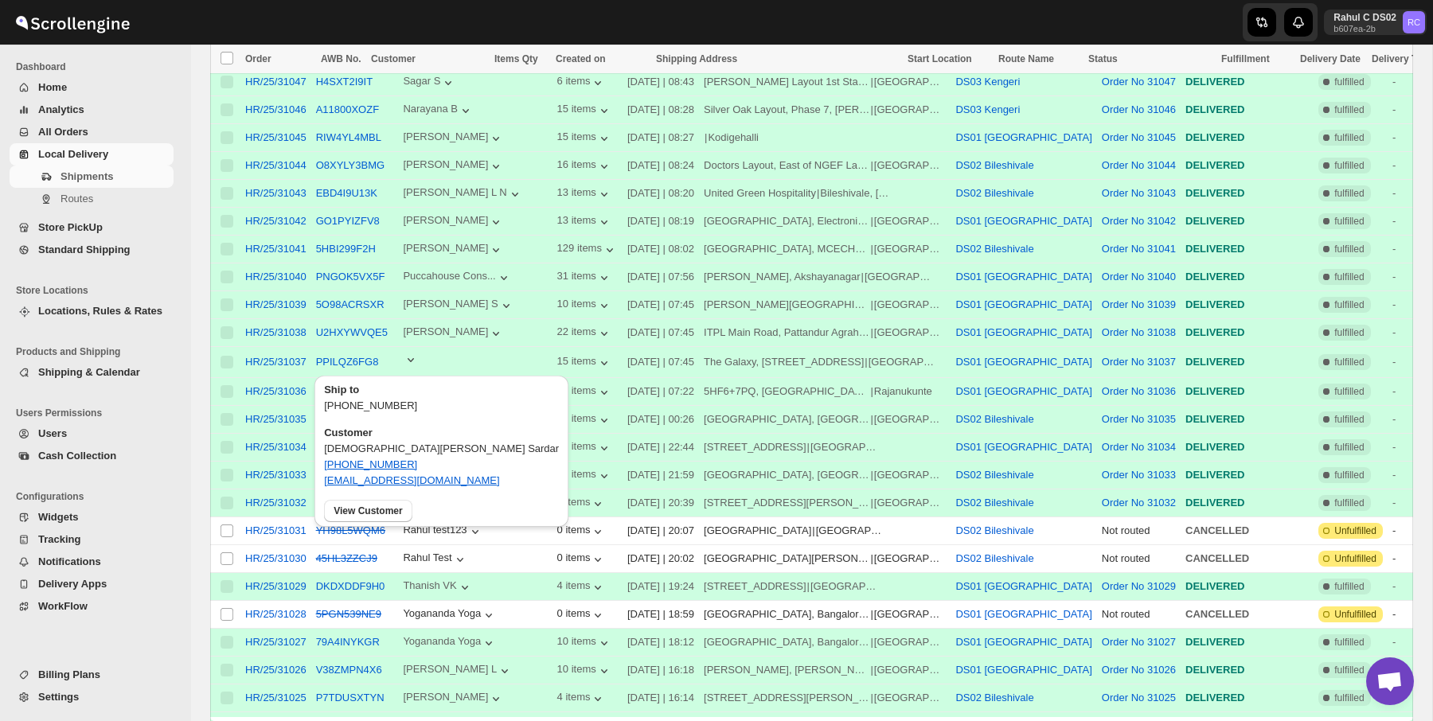
click at [448, 365] on div at bounding box center [475, 362] width 144 height 21
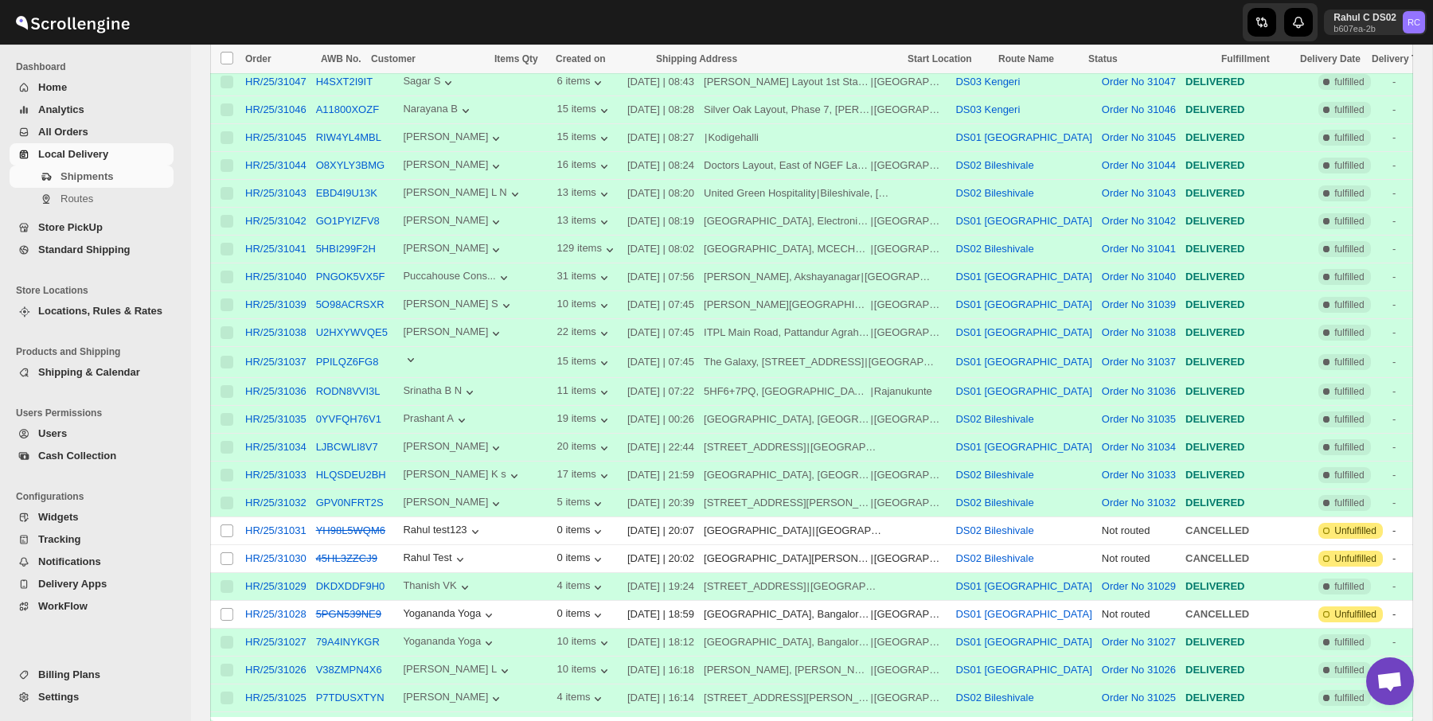
click at [440, 353] on td at bounding box center [475, 361] width 154 height 31
click at [495, 336] on icon "button" at bounding box center [496, 334] width 6 height 4
click at [553, 322] on td "22 items" at bounding box center [588, 333] width 70 height 28
click at [485, 459] on td "[PERSON_NAME]" at bounding box center [475, 447] width 154 height 28
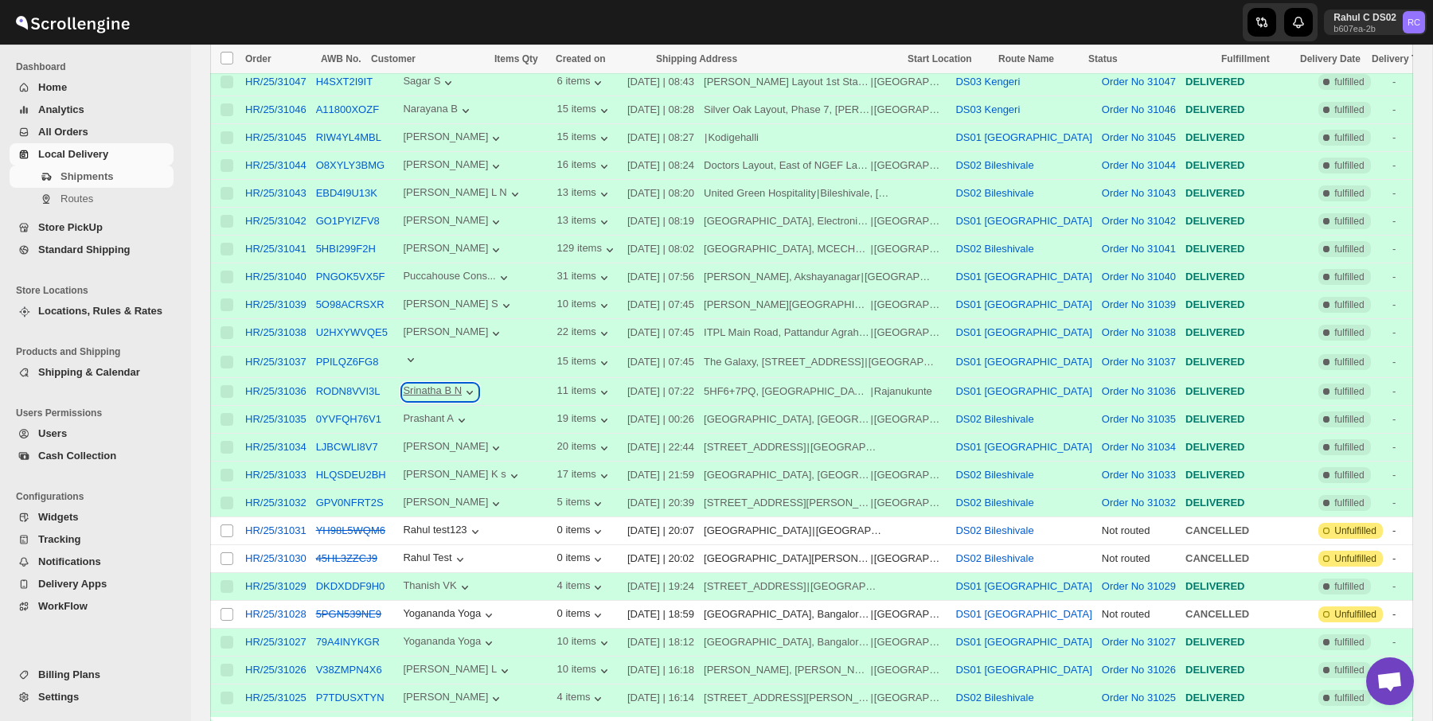
click at [473, 395] on icon "button" at bounding box center [470, 393] width 6 height 4
click at [476, 397] on icon "button" at bounding box center [470, 393] width 16 height 16
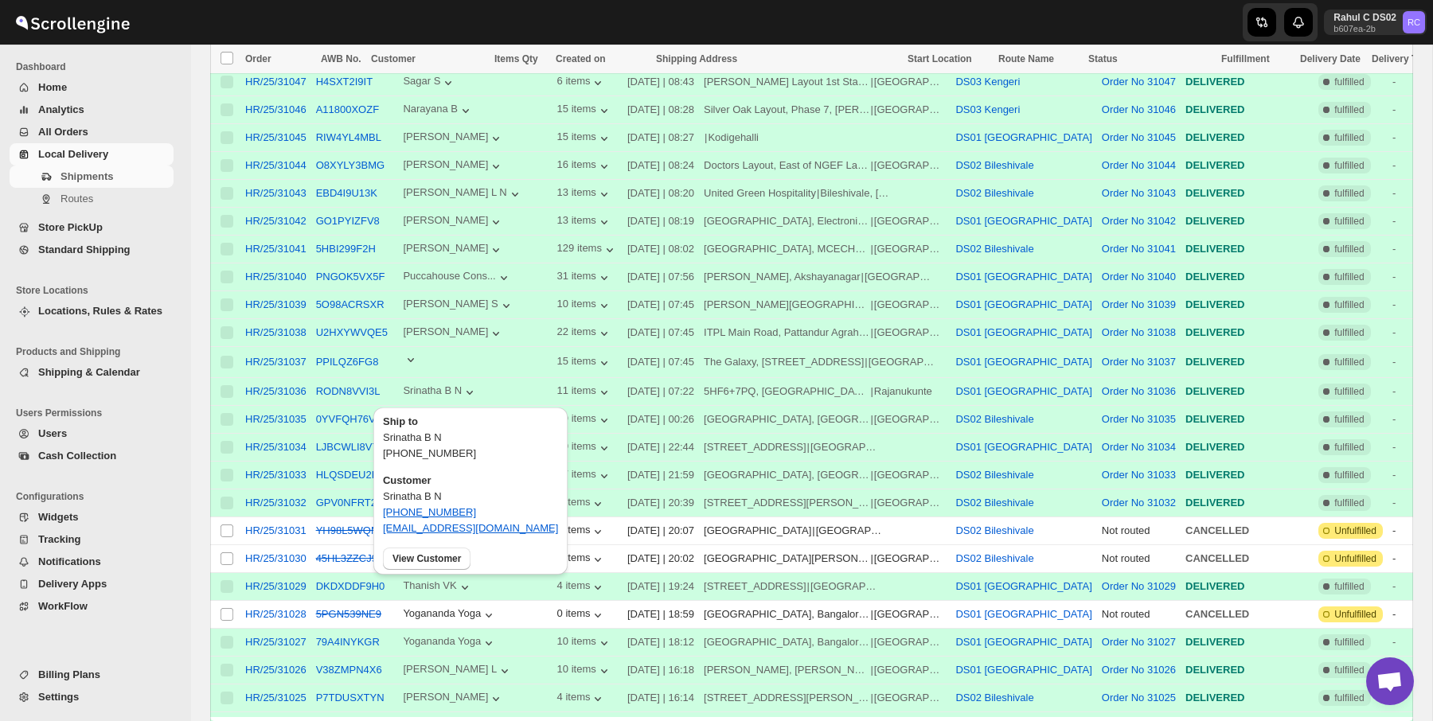
drag, startPoint x: 384, startPoint y: 452, endPoint x: 476, endPoint y: 438, distance: 93.5
click at [476, 438] on div "Ship to Srinatha B N +919620414951" at bounding box center [470, 437] width 194 height 59
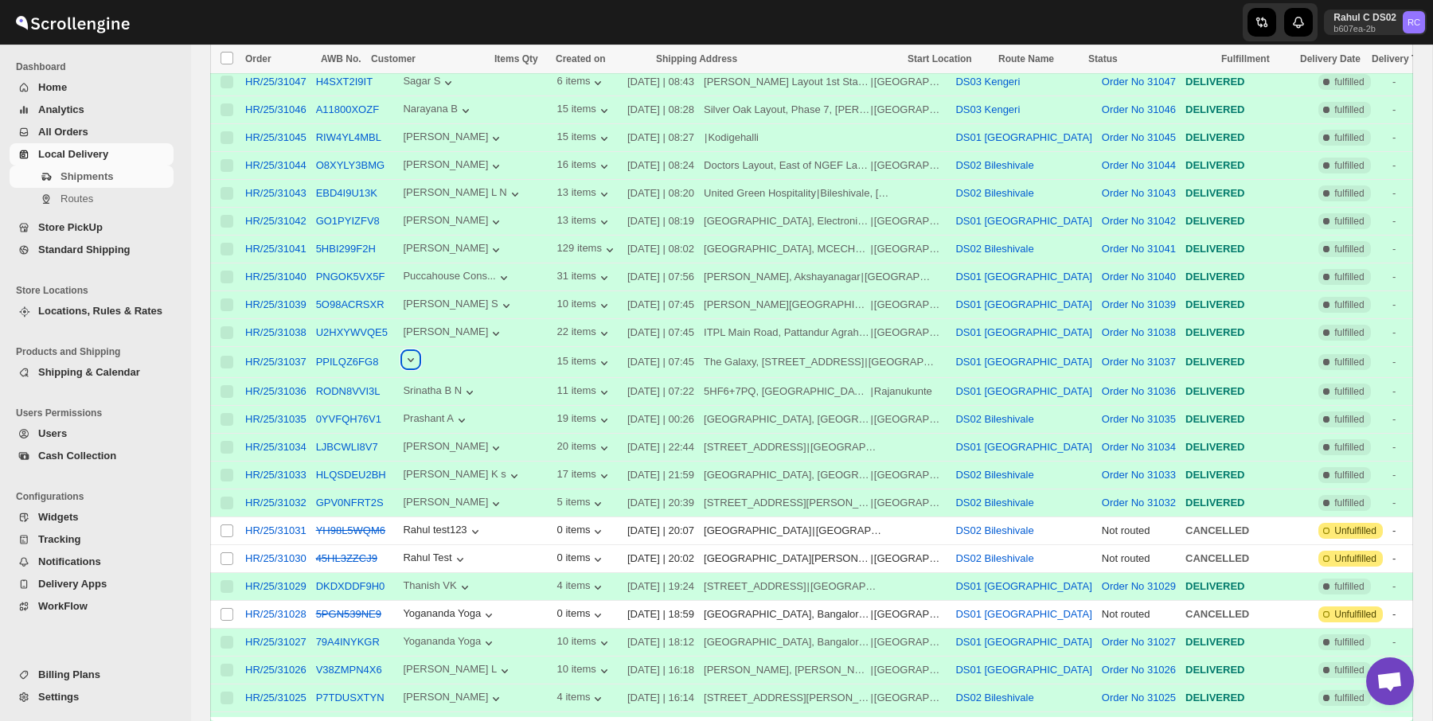
click at [412, 358] on icon "button" at bounding box center [411, 360] width 16 height 16
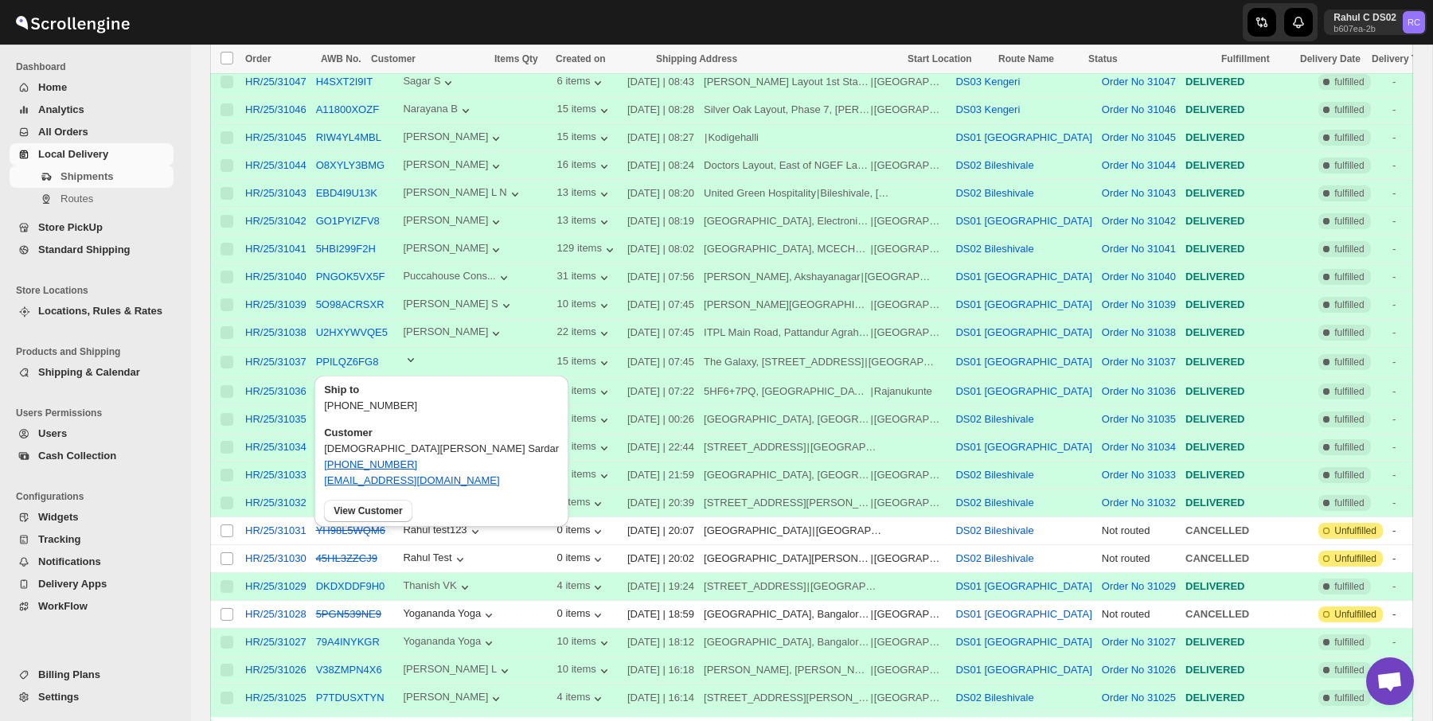
drag, startPoint x: 334, startPoint y: 401, endPoint x: 436, endPoint y: 411, distance: 103.2
click at [437, 412] on p "+919611921193" at bounding box center [441, 406] width 235 height 16
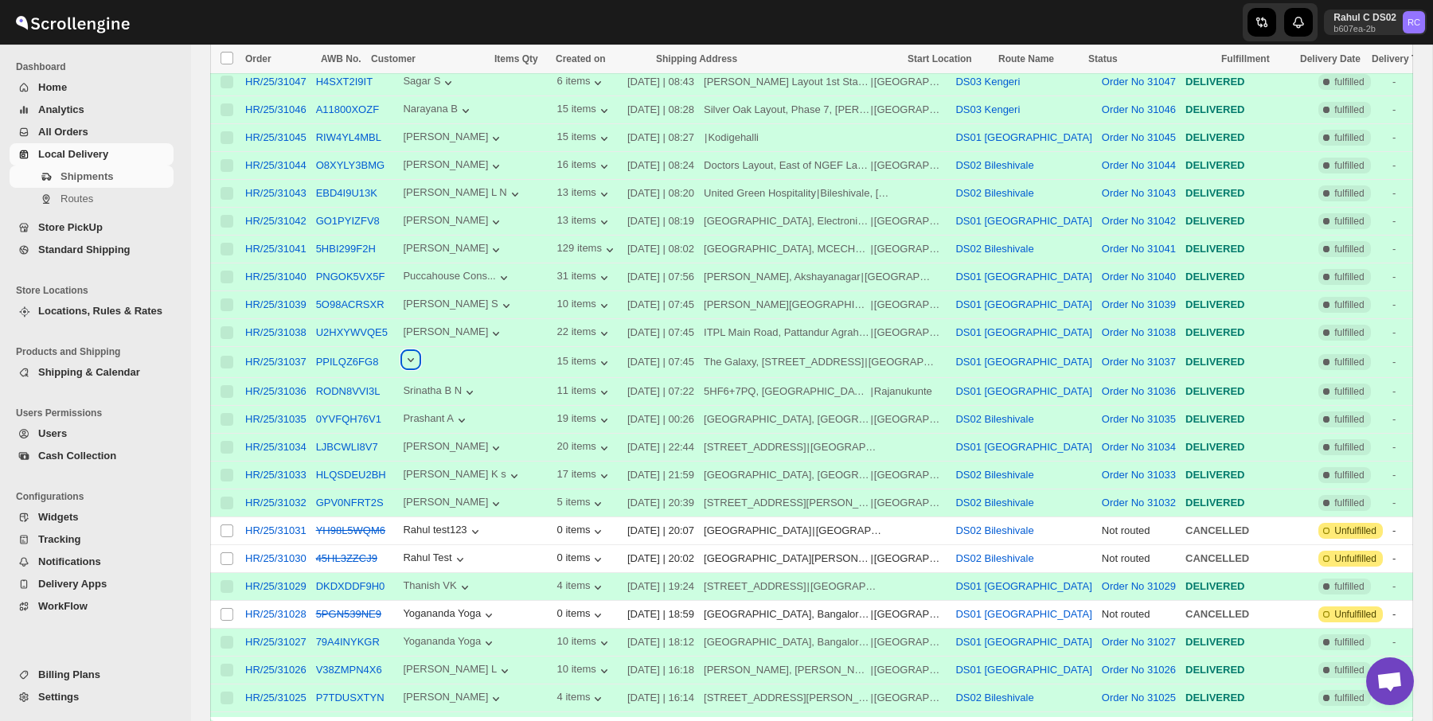
click at [418, 363] on icon "button" at bounding box center [411, 360] width 16 height 16
drag, startPoint x: 57, startPoint y: 134, endPoint x: 118, endPoint y: 128, distance: 60.8
click at [118, 128] on span "All Orders" at bounding box center [104, 132] width 132 height 16
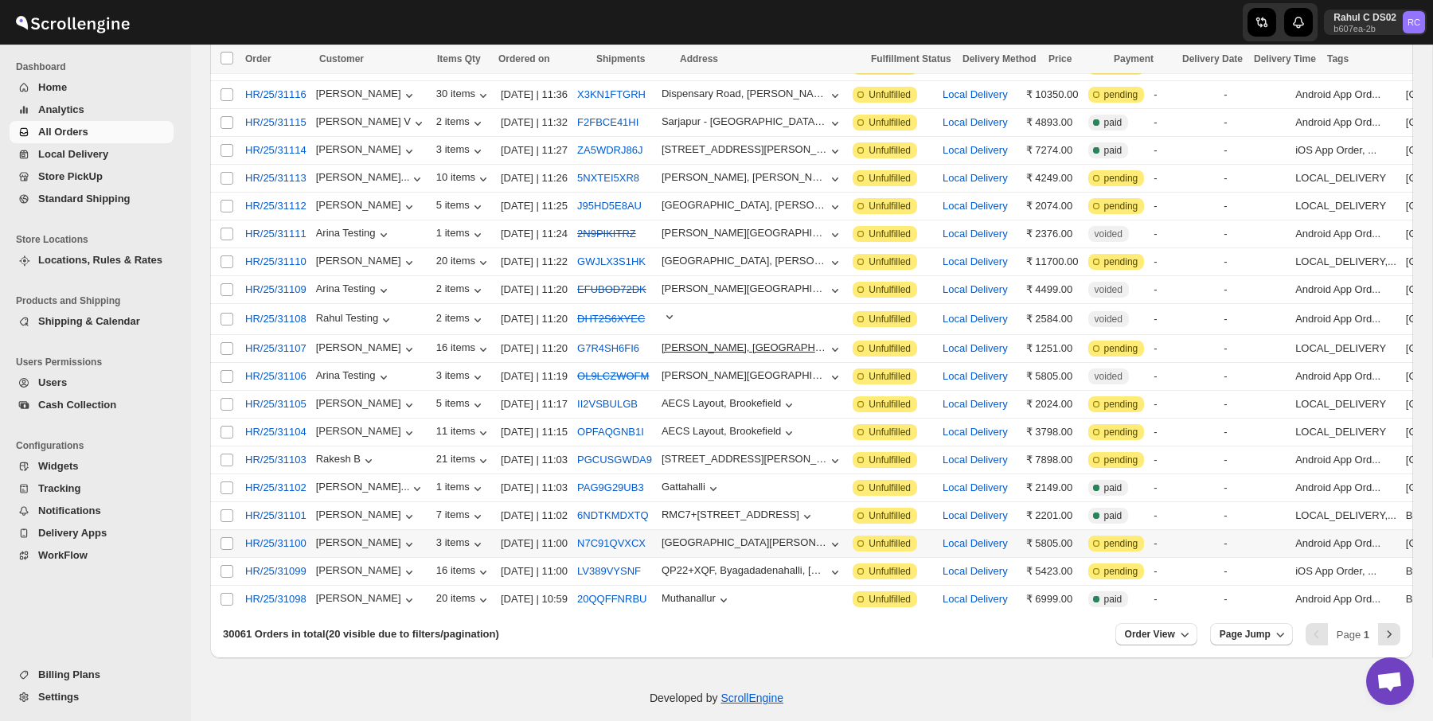
scroll to position [212, 0]
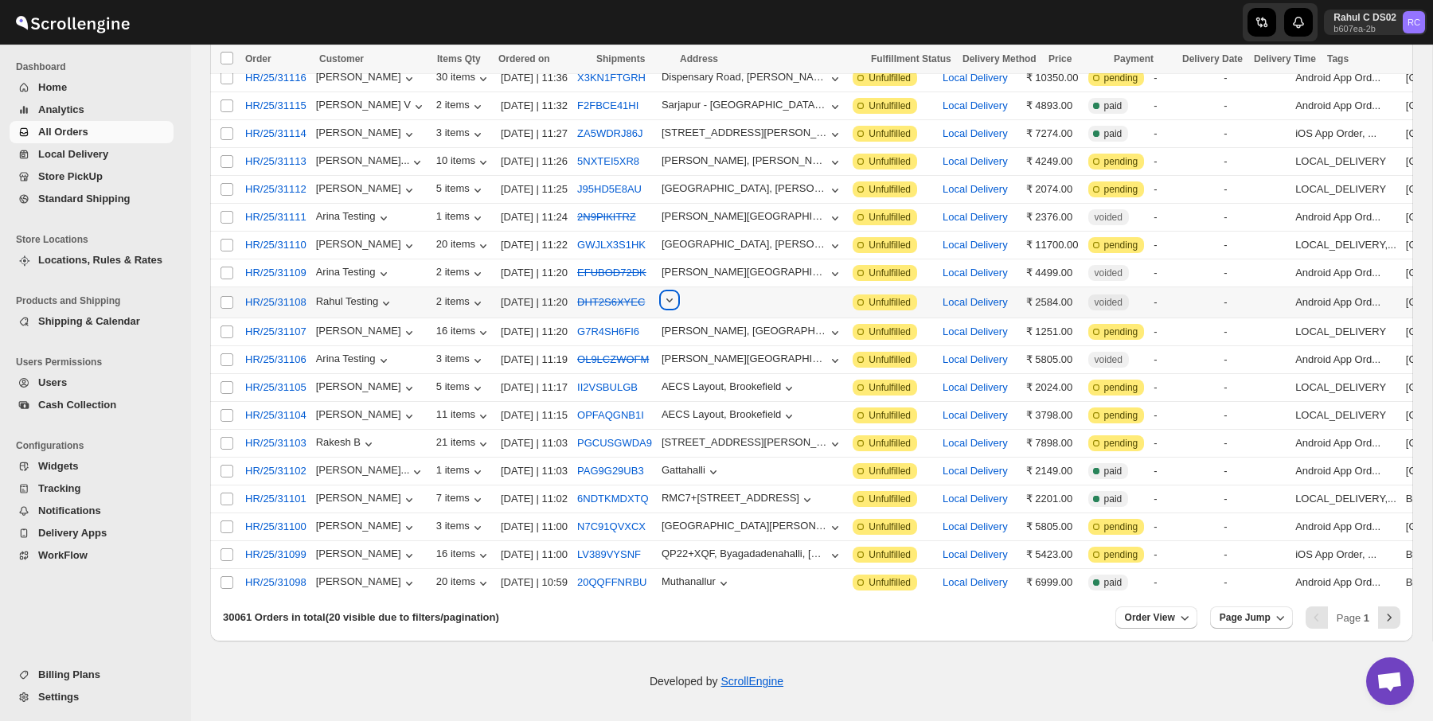
click at [678, 292] on icon "button" at bounding box center [670, 300] width 16 height 16
click at [1396, 621] on icon "Next" at bounding box center [1390, 618] width 16 height 16
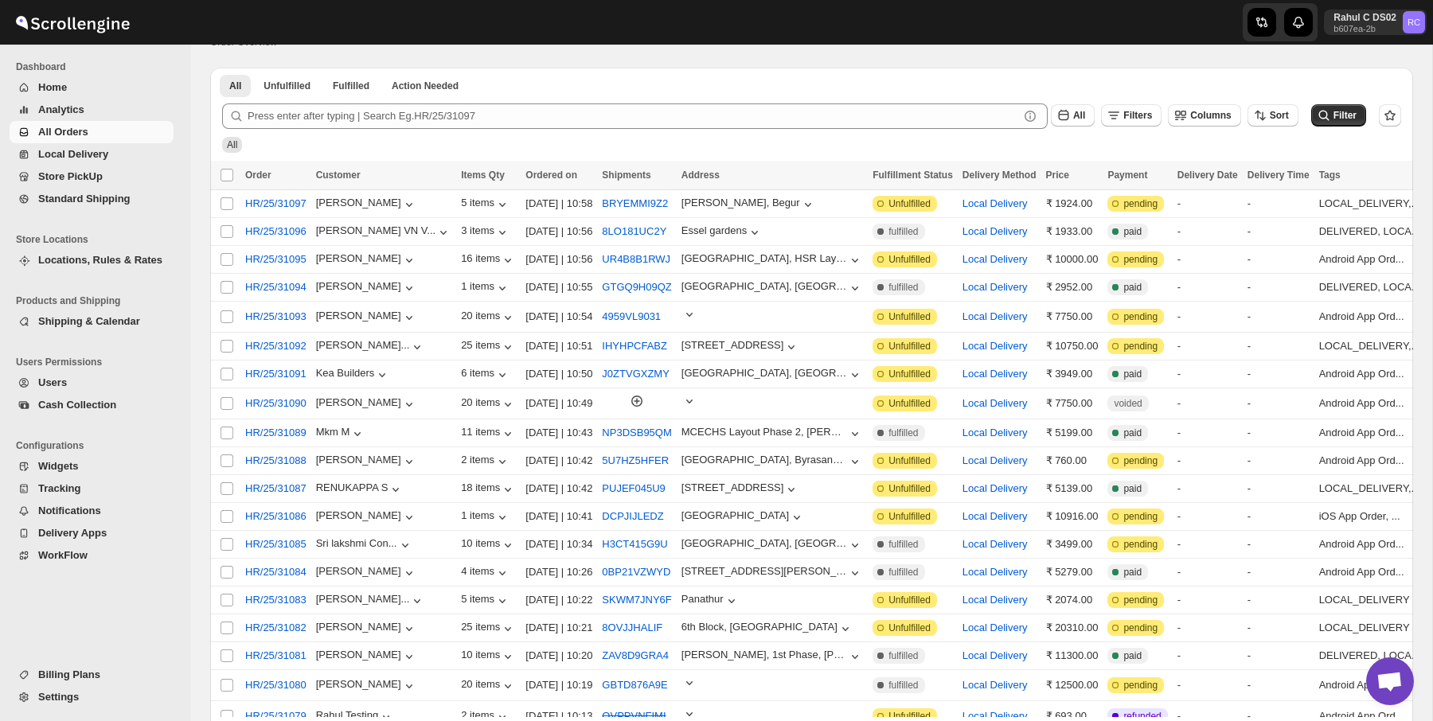
scroll to position [0, 0]
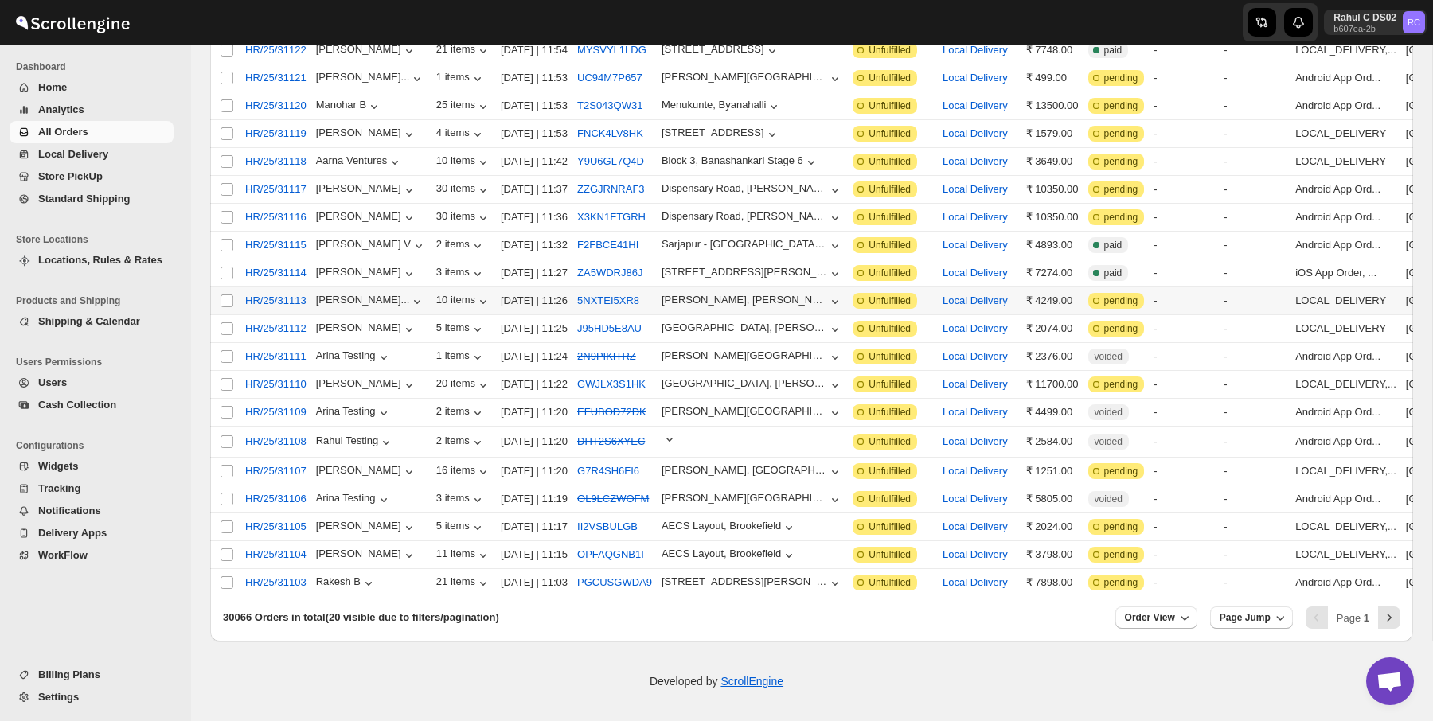
scroll to position [212, 0]
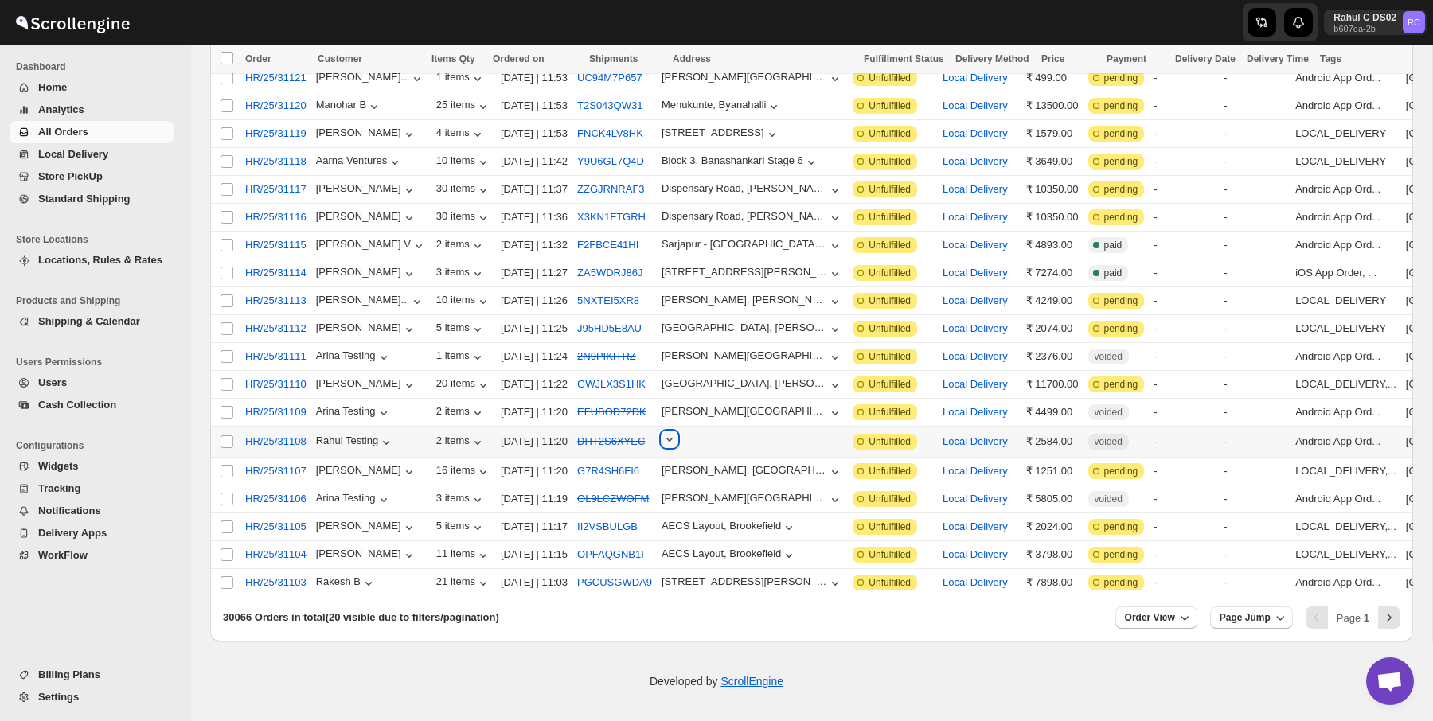
click at [678, 432] on icon "button" at bounding box center [670, 440] width 16 height 16
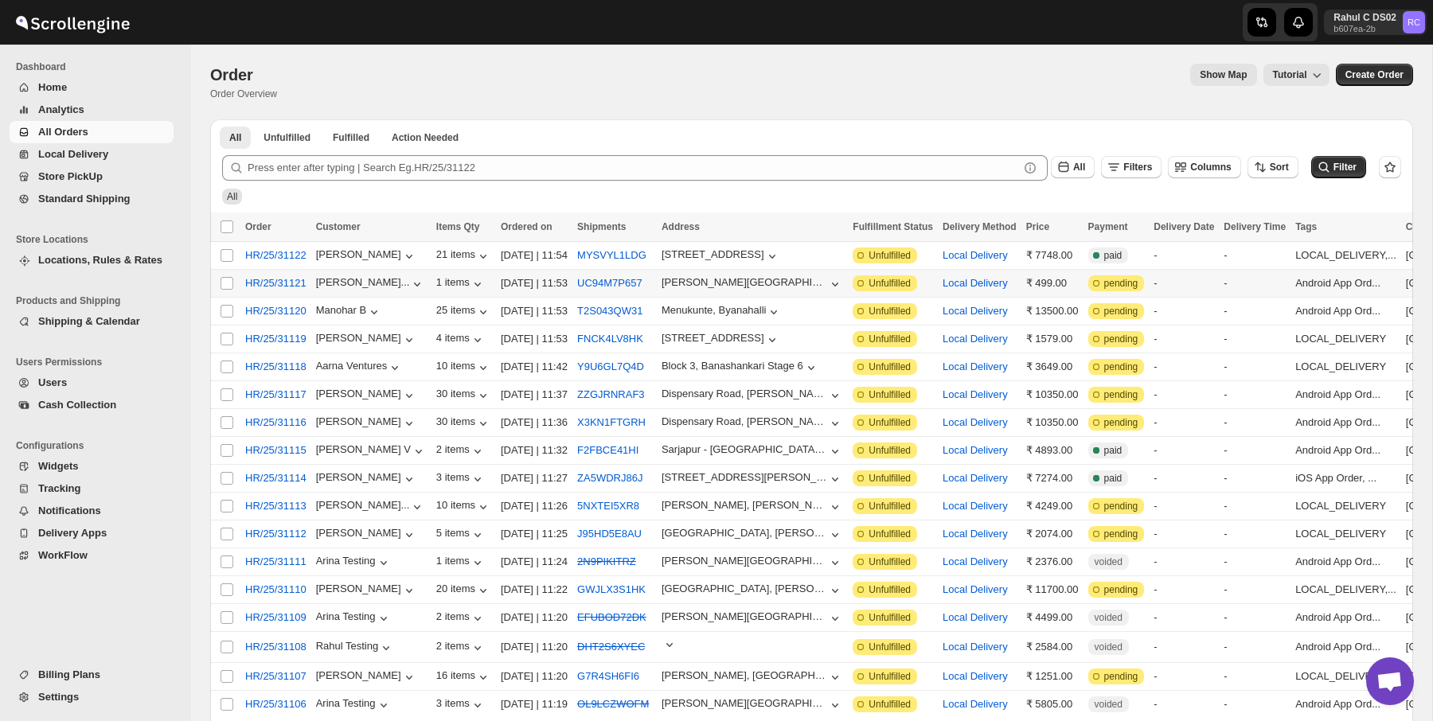
scroll to position [162, 0]
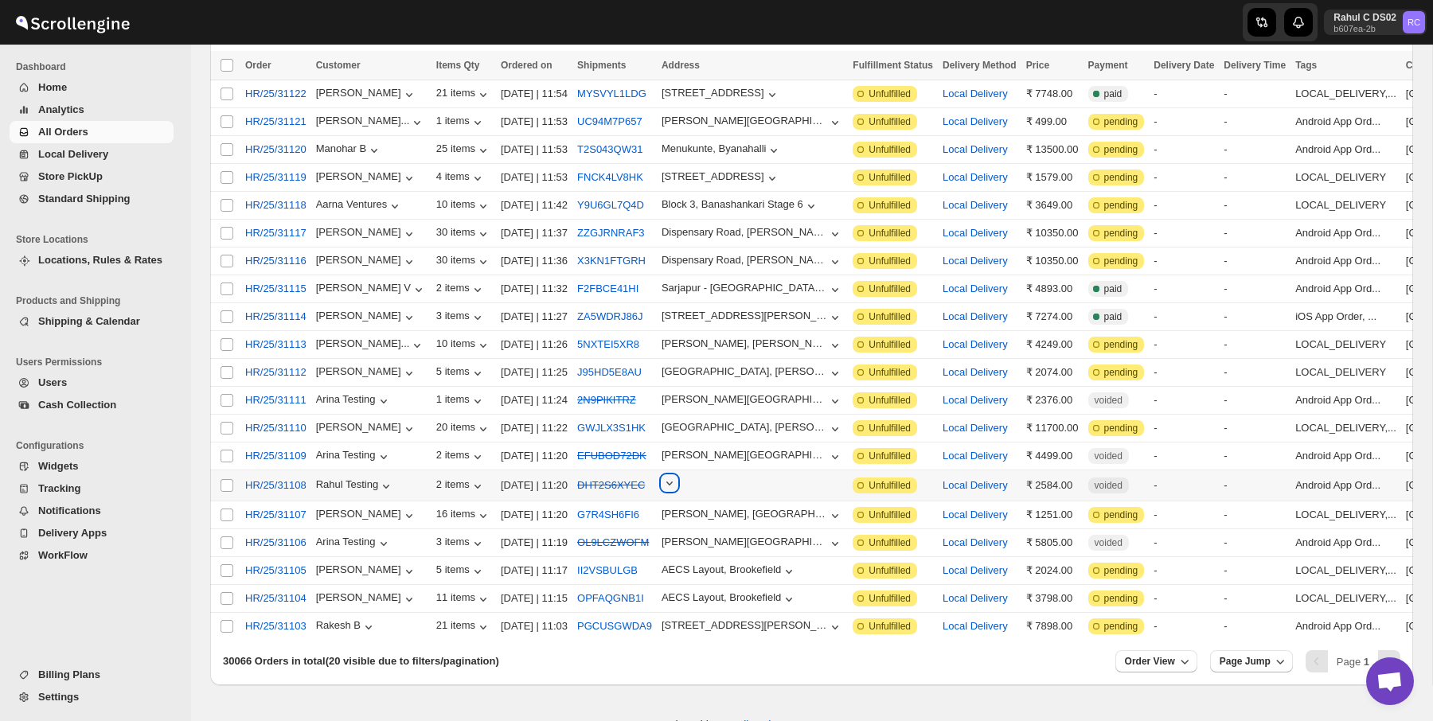
click at [678, 485] on icon "button" at bounding box center [670, 483] width 16 height 16
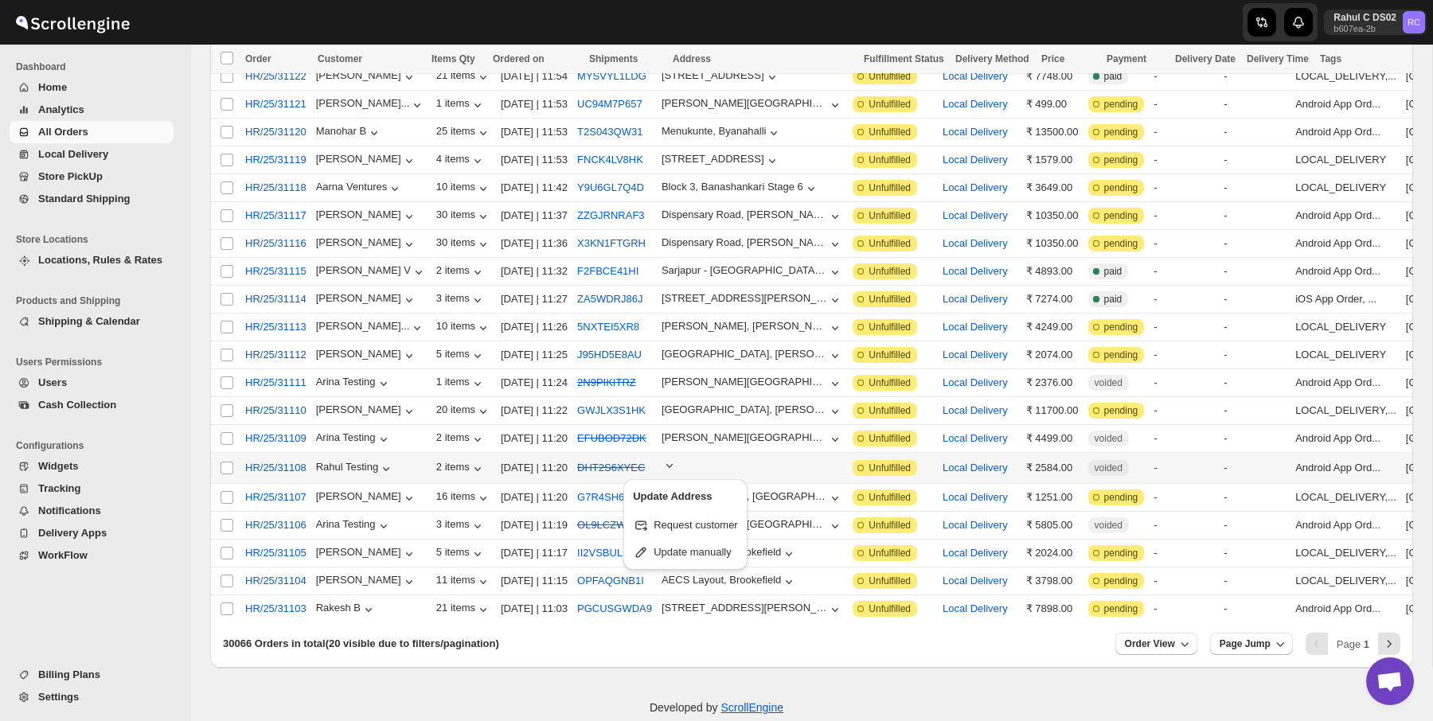
scroll to position [184, 0]
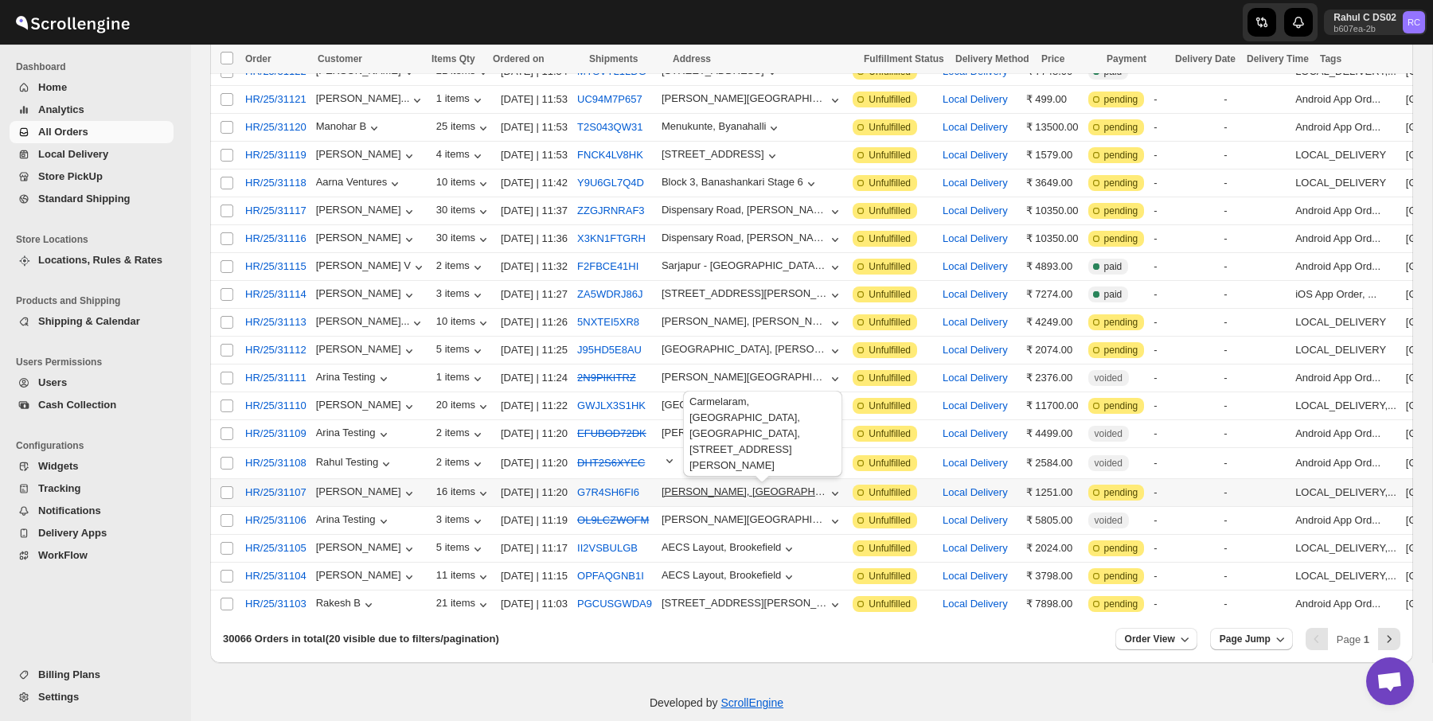
click at [825, 491] on div "Carmelaram, Hadosiddapura, Chikkakannalli" at bounding box center [745, 492] width 166 height 12
click at [846, 476] on td at bounding box center [752, 463] width 191 height 31
checkbox input "true"
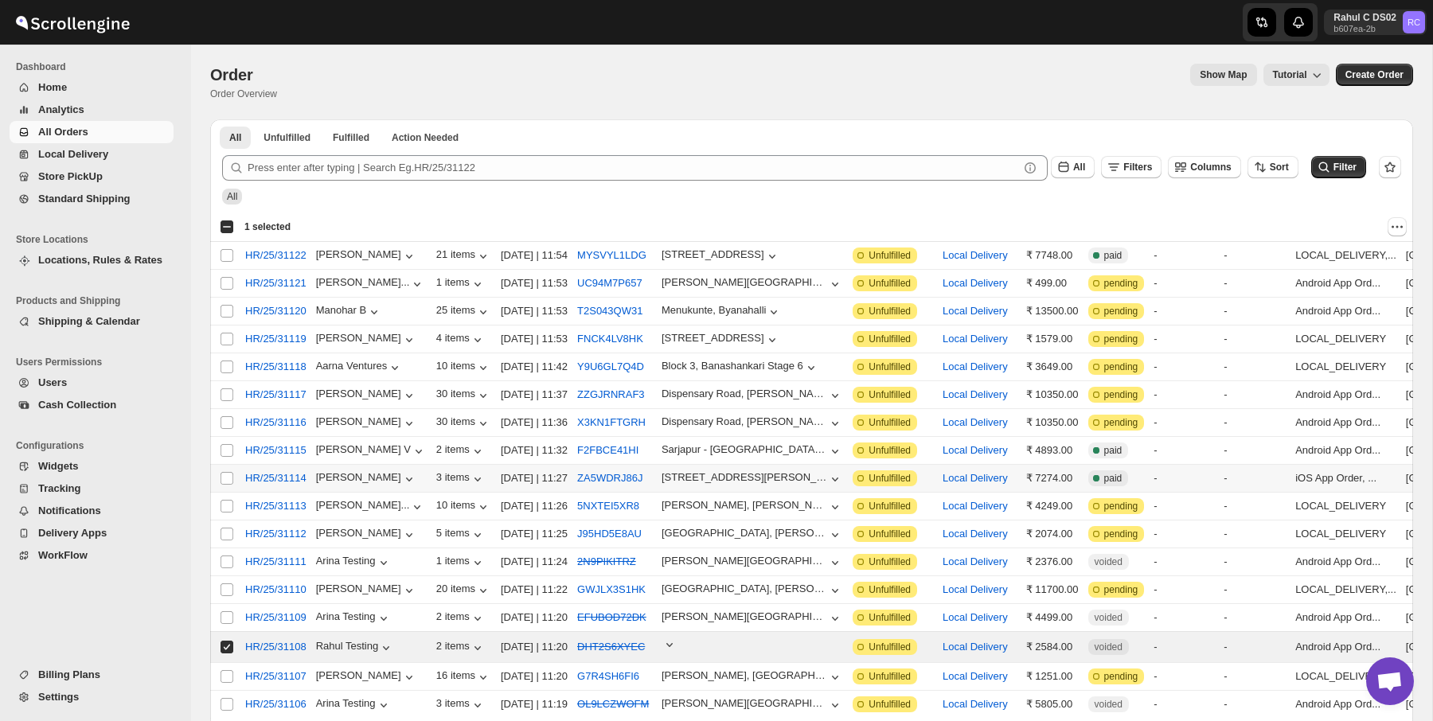
scroll to position [212, 0]
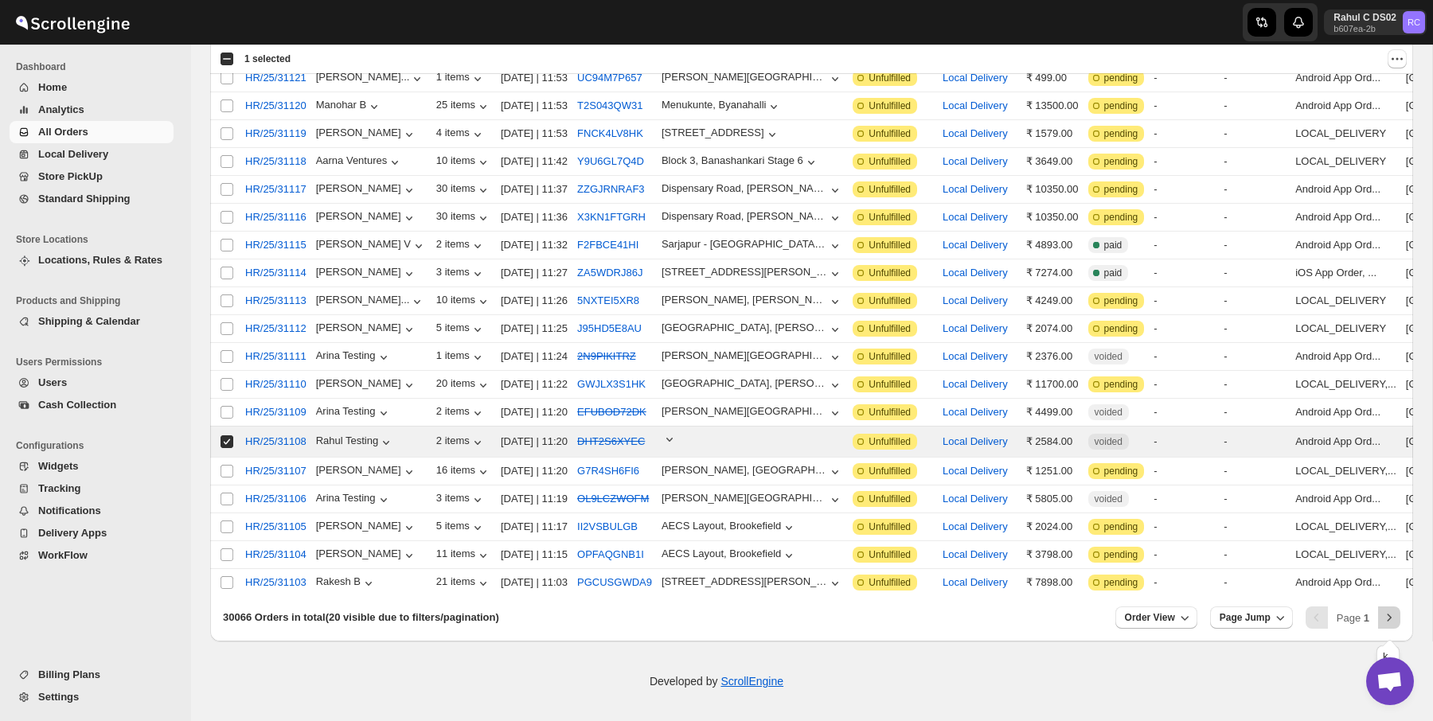
click at [1390, 616] on icon "Next" at bounding box center [1390, 618] width 16 height 16
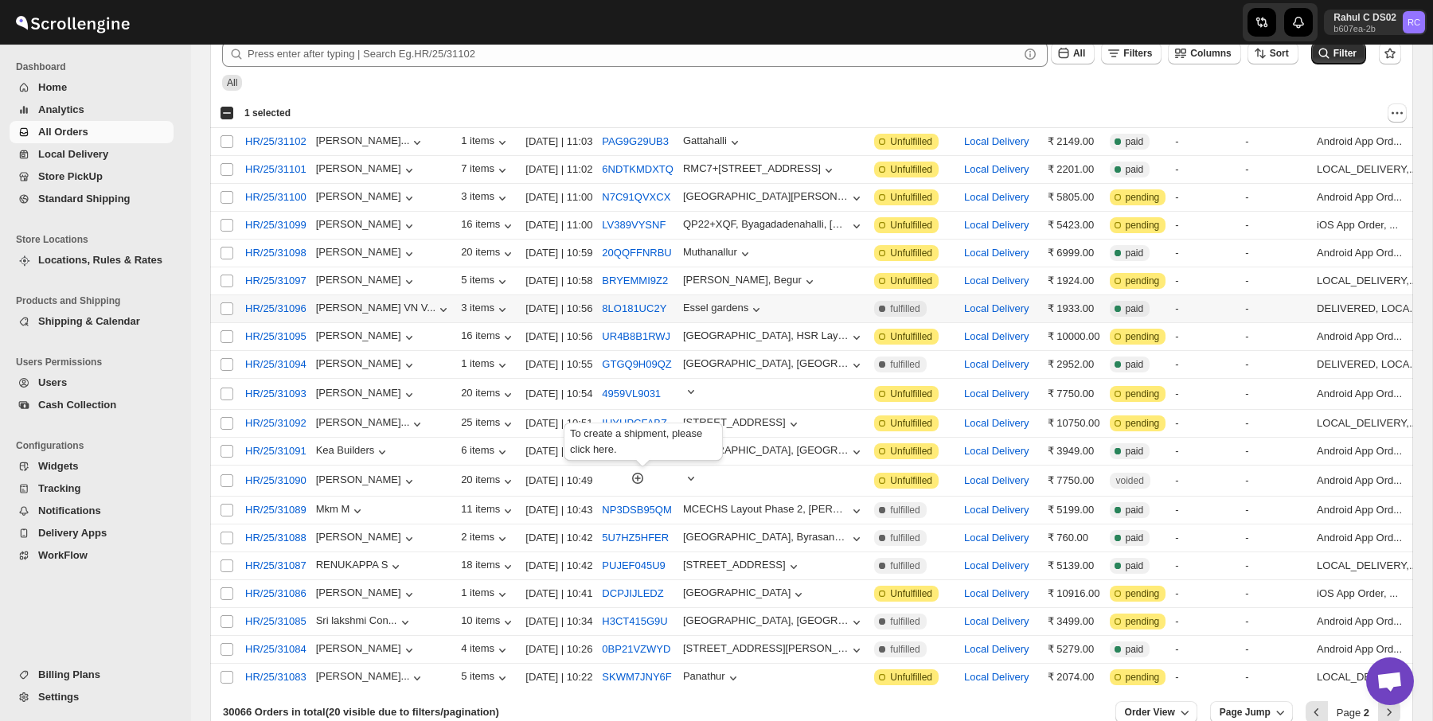
scroll to position [0, 0]
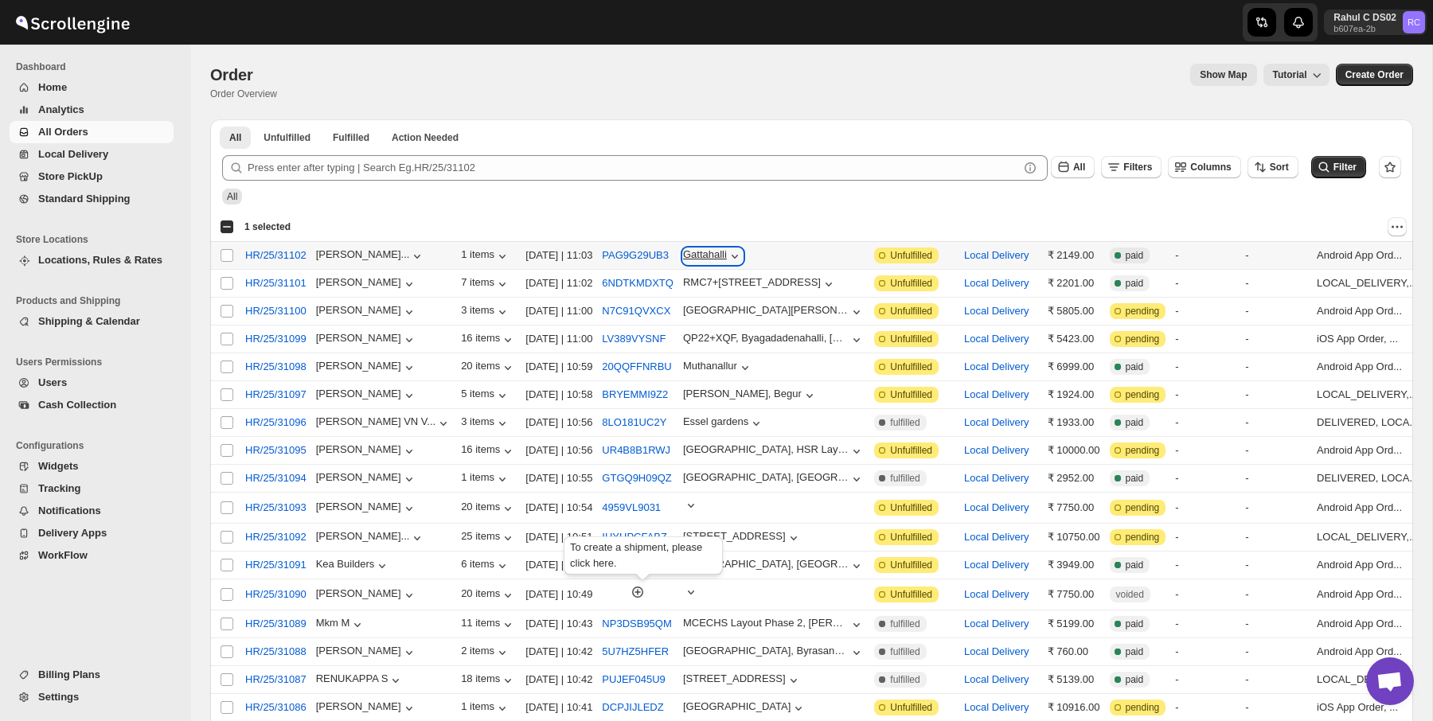
click at [743, 253] on icon "button" at bounding box center [735, 256] width 16 height 16
click at [813, 219] on div at bounding box center [855, 226] width 1104 height 19
click at [492, 131] on ul "All Unfulfilled Fulfilled Action Needed Tab Filters" at bounding box center [812, 137] width 1190 height 22
